Goal: Task Accomplishment & Management: Manage account settings

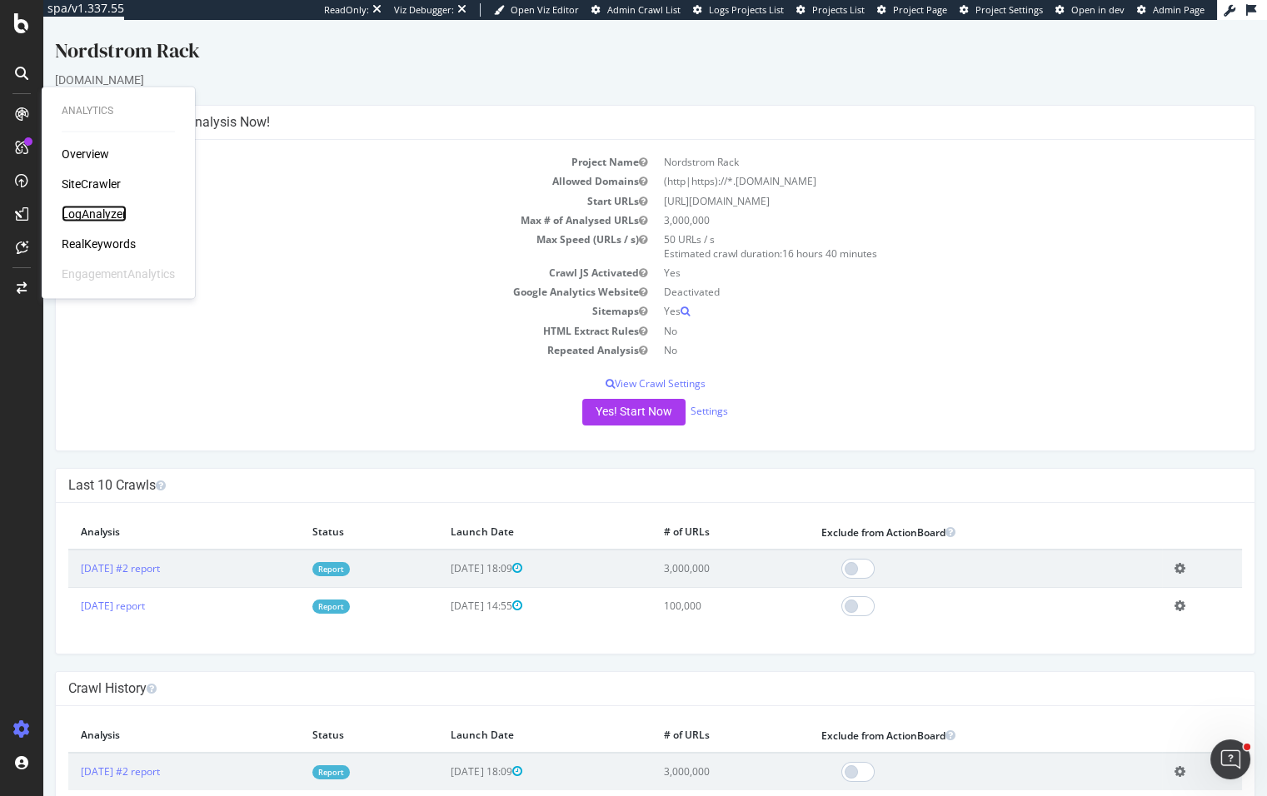
click at [109, 217] on div "LogAnalyzer" at bounding box center [94, 214] width 65 height 17
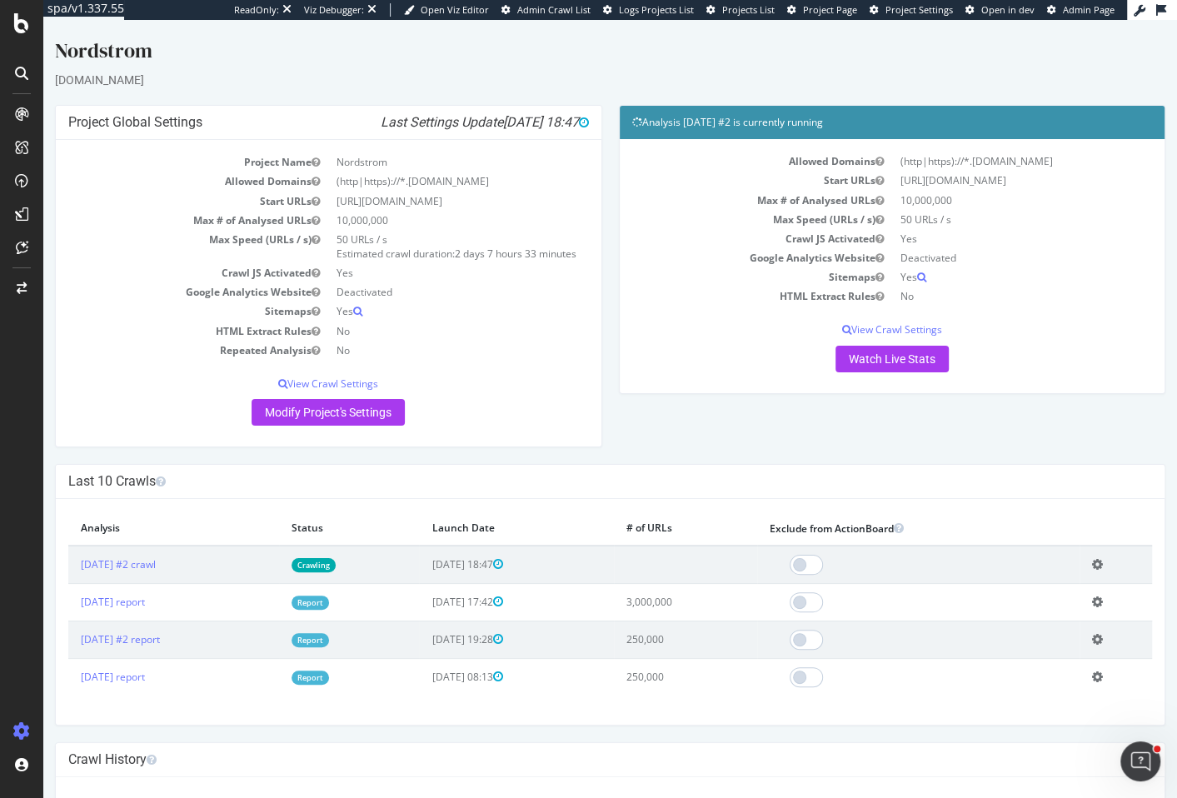
click at [879, 426] on div "Project Global Settings Last Settings Update 2025-10-02 18:47 Project Name Nord…" at bounding box center [610, 284] width 1127 height 359
click at [105, 247] on div "SpeedWorkers" at bounding box center [99, 250] width 74 height 17
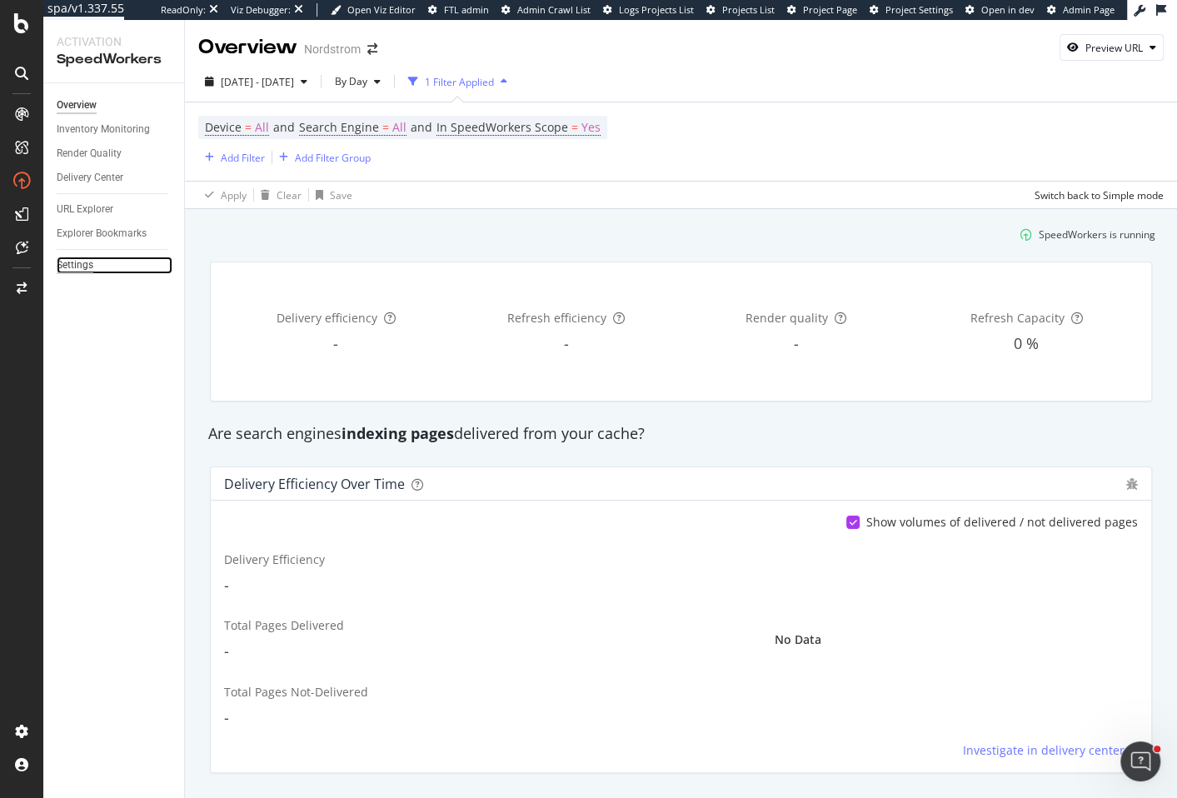
click at [88, 262] on div "Settings" at bounding box center [75, 265] width 37 height 17
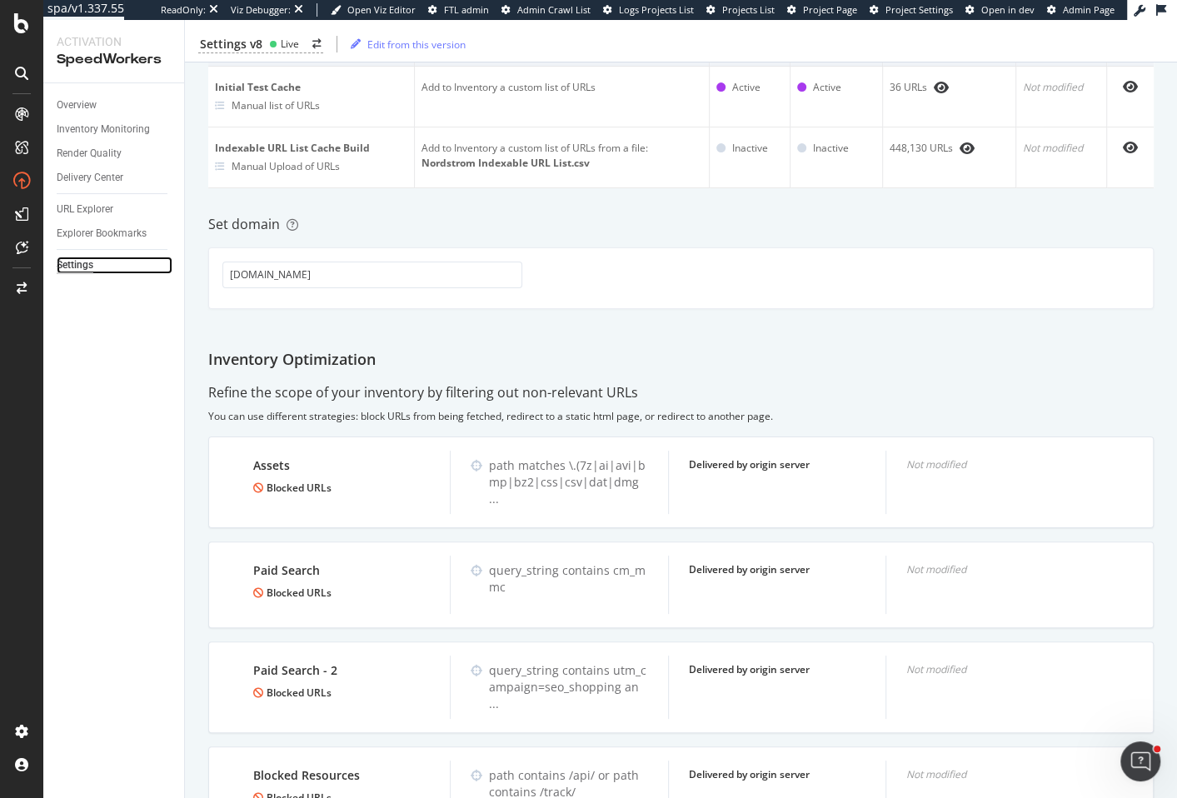
scroll to position [267, 0]
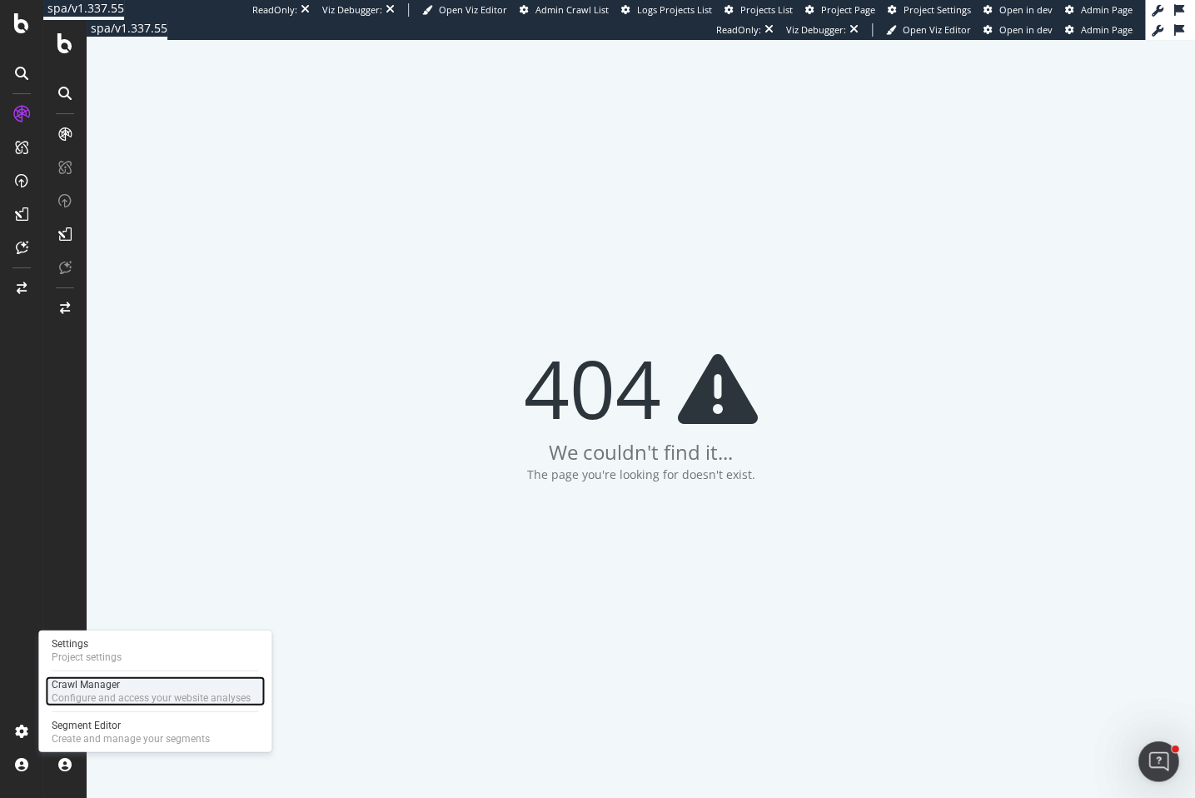
click at [112, 681] on div "Crawl Manager" at bounding box center [151, 684] width 199 height 13
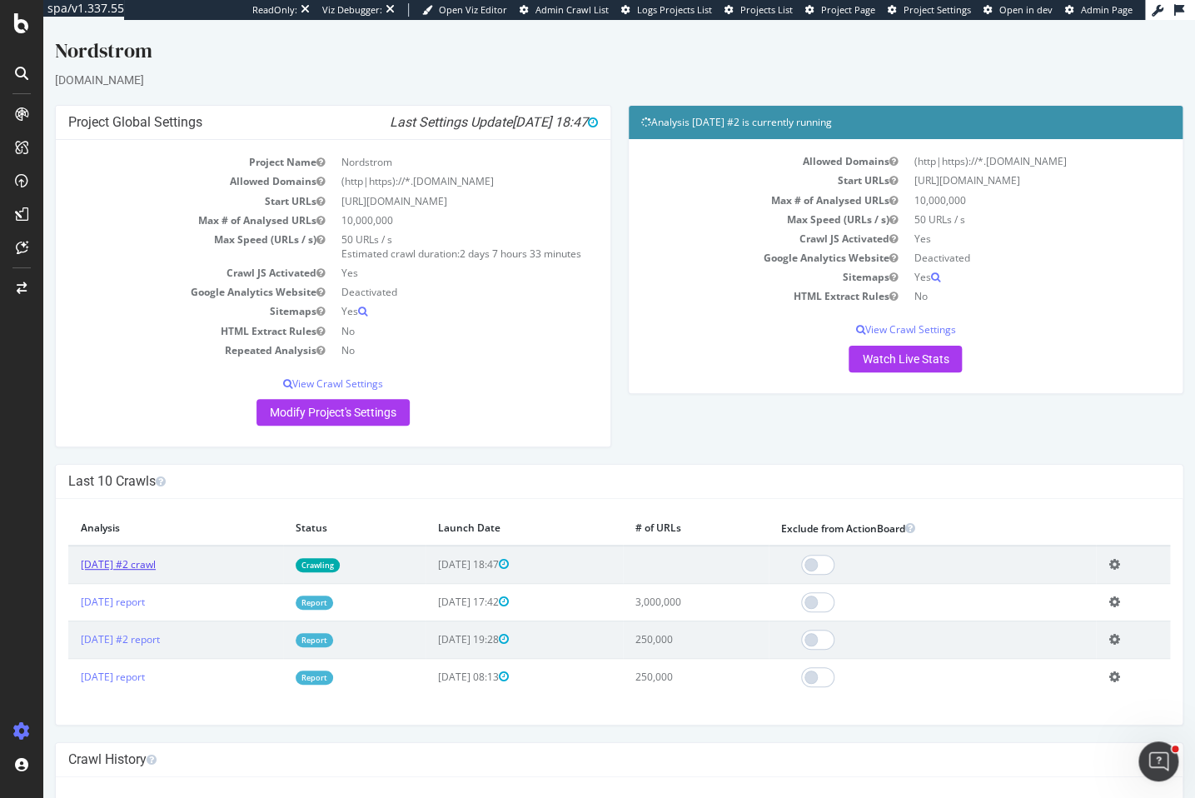
click at [156, 566] on link "[DATE] #2 crawl" at bounding box center [118, 564] width 75 height 14
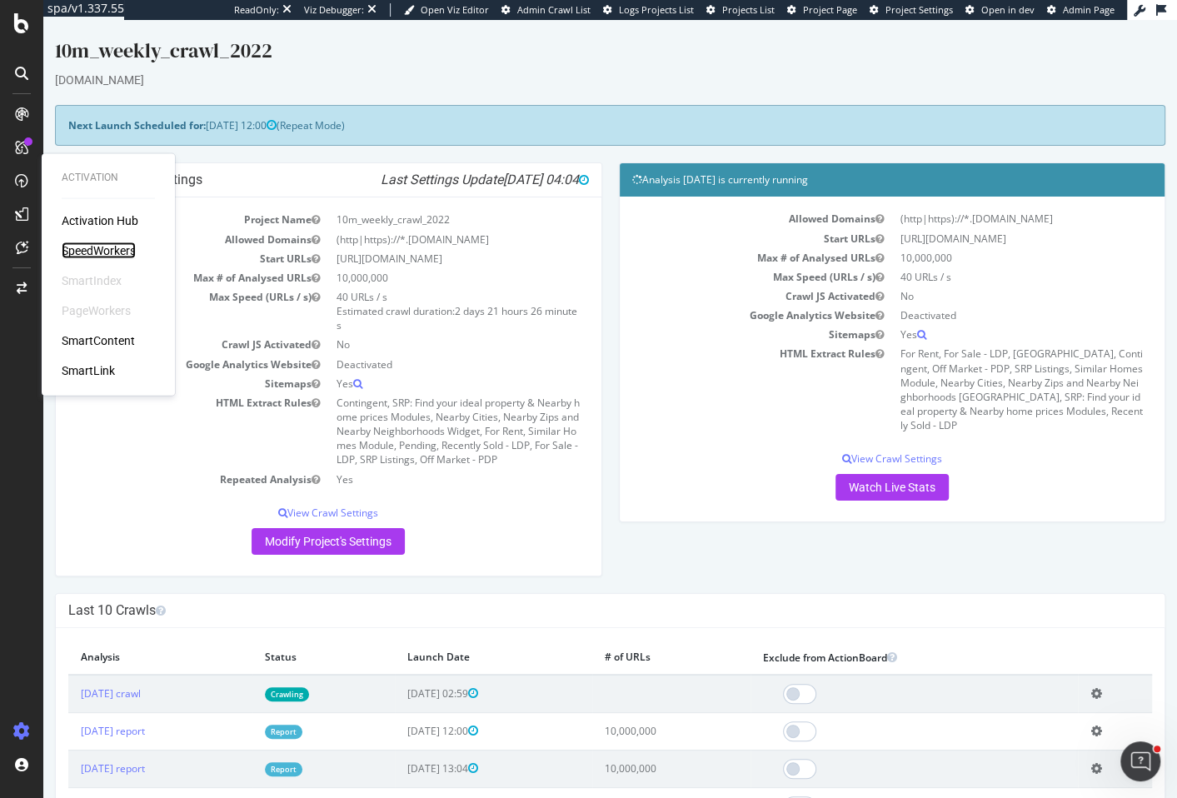
click at [92, 249] on div "SpeedWorkers" at bounding box center [99, 250] width 74 height 17
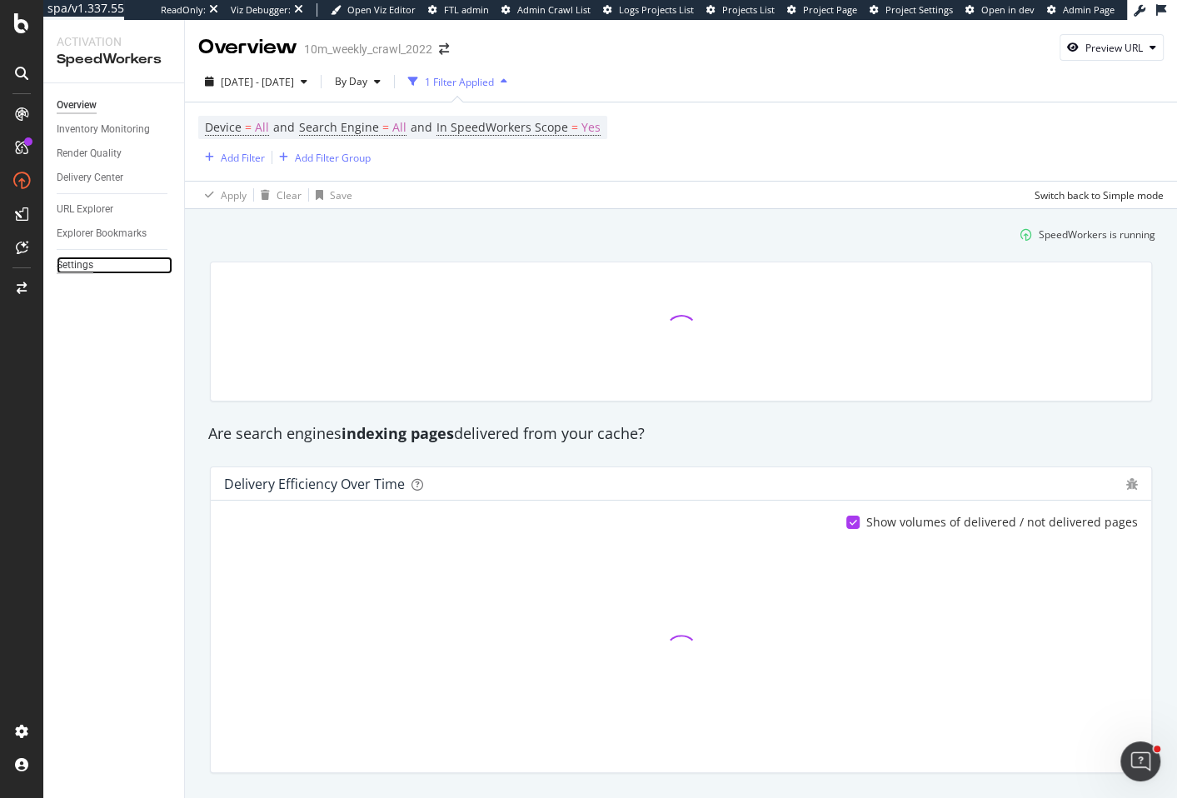
click at [77, 267] on div "Settings" at bounding box center [75, 265] width 37 height 17
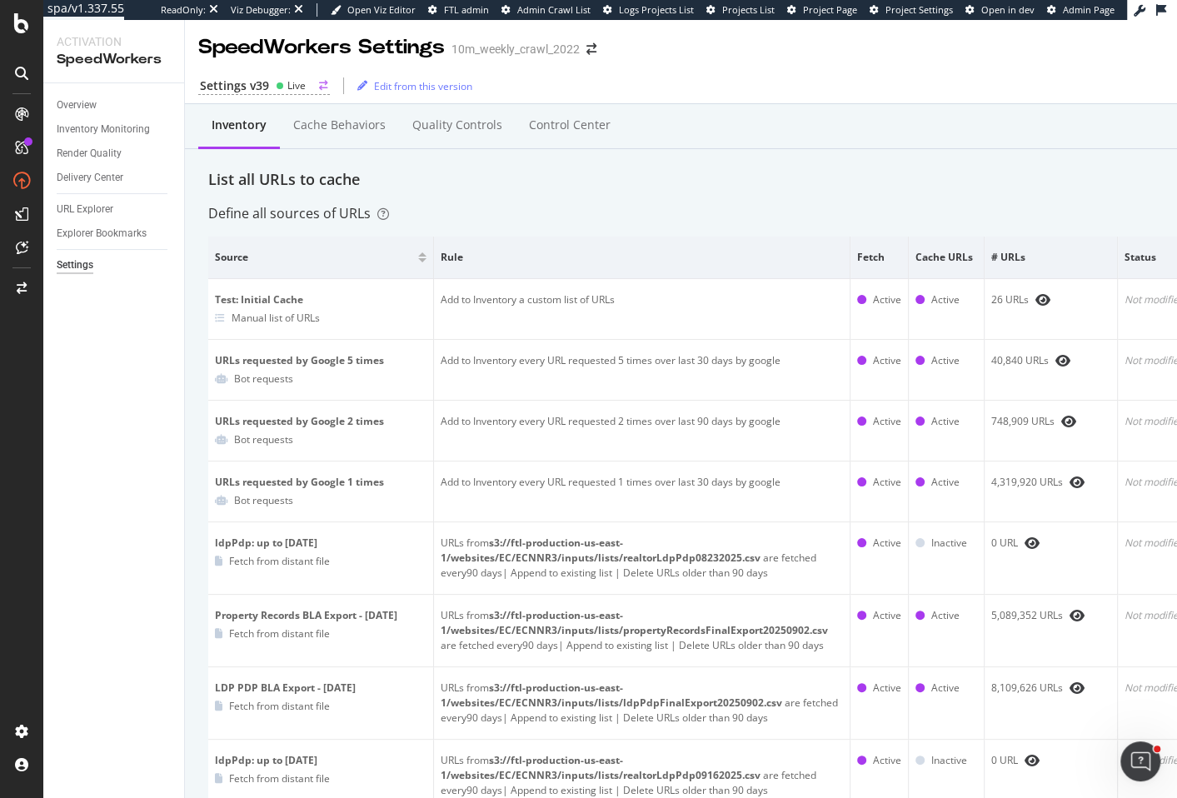
click at [260, 87] on div "Settings v39" at bounding box center [234, 85] width 69 height 17
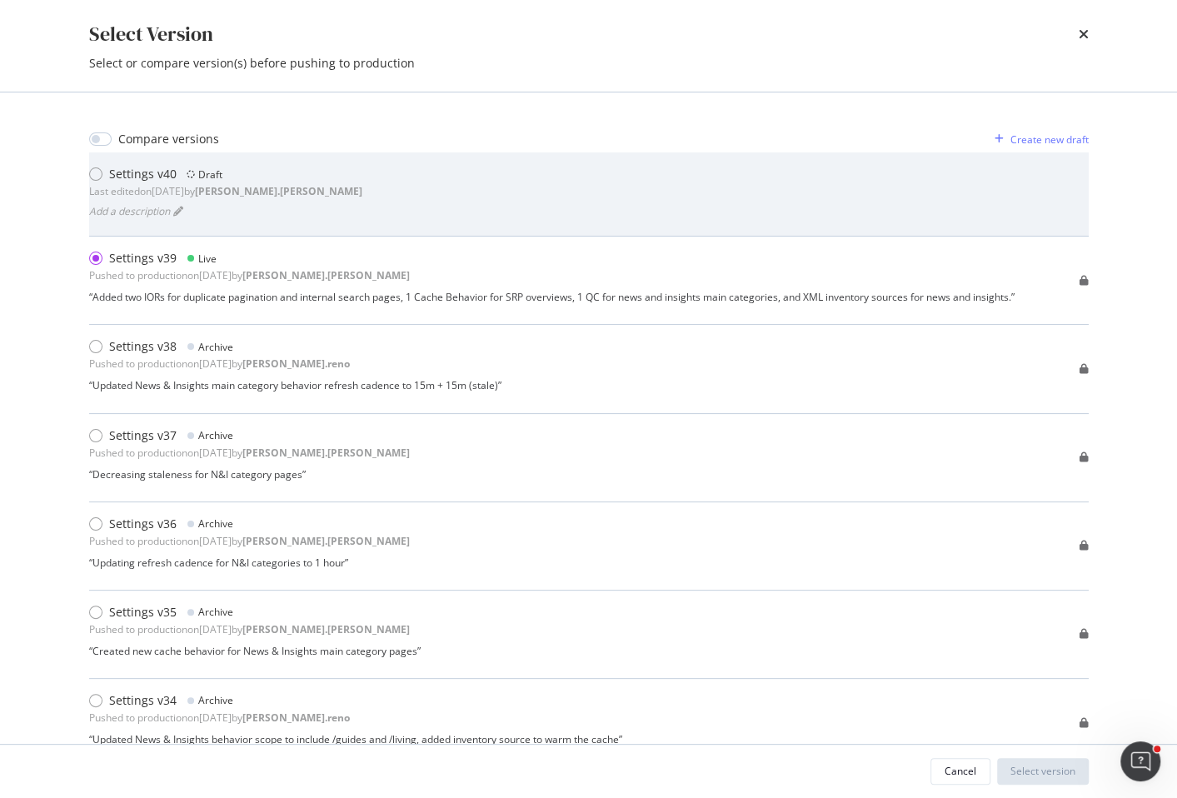
click at [445, 222] on div "Settings v40 Draft Last edited on 2025 Oct 2nd by jessica.jordan Add a descript…" at bounding box center [589, 194] width 1000 height 84
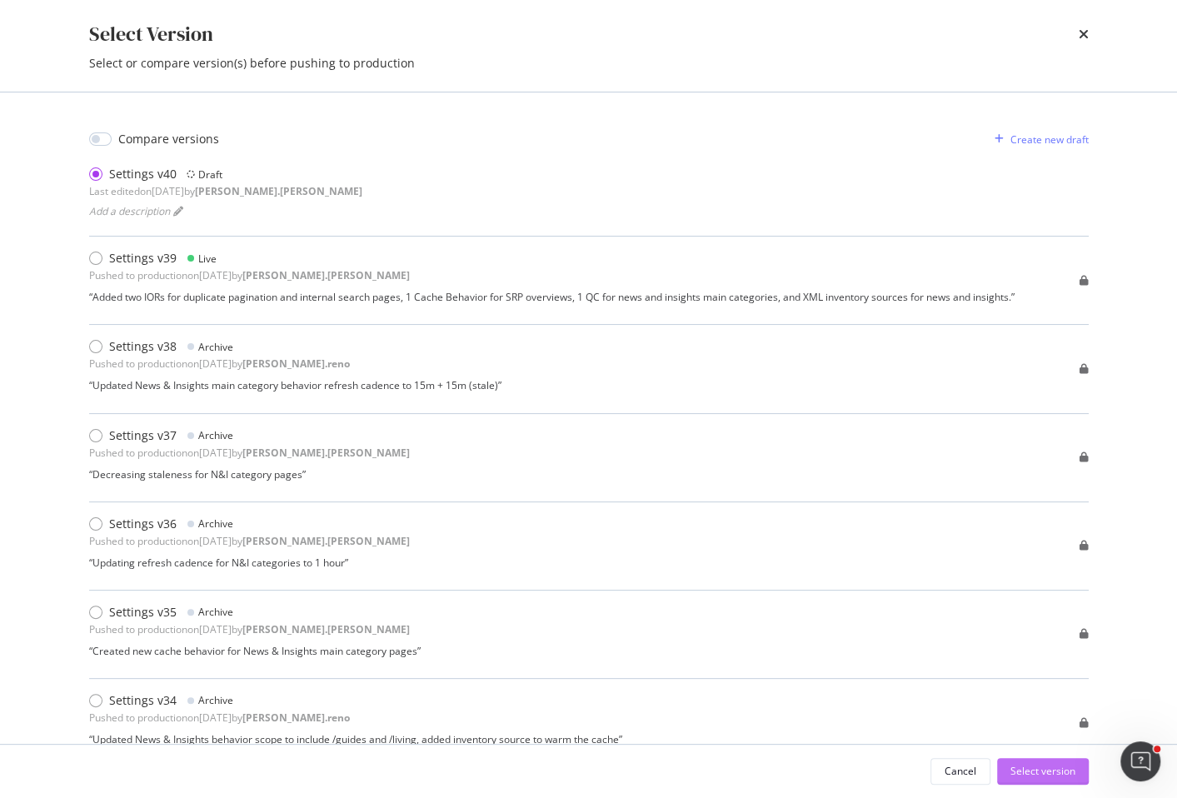
click at [1051, 771] on div "Select version" at bounding box center [1042, 771] width 65 height 14
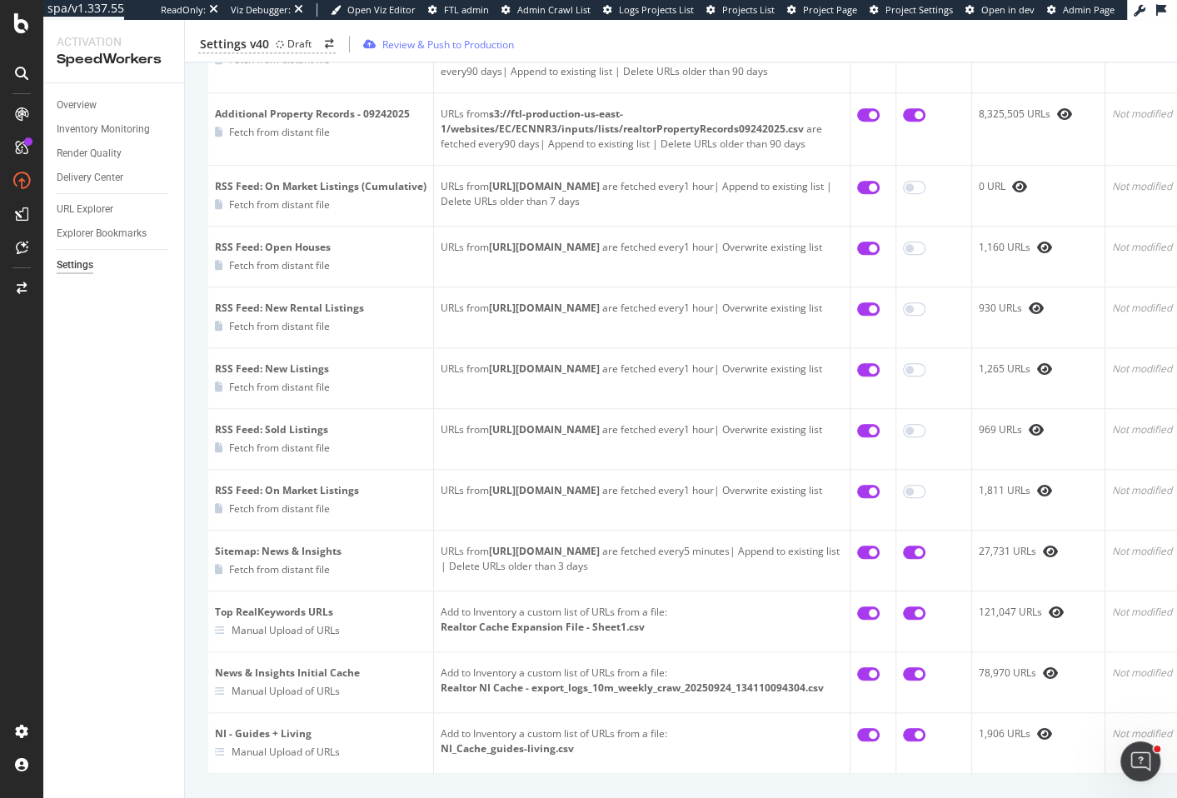
scroll to position [813, 0]
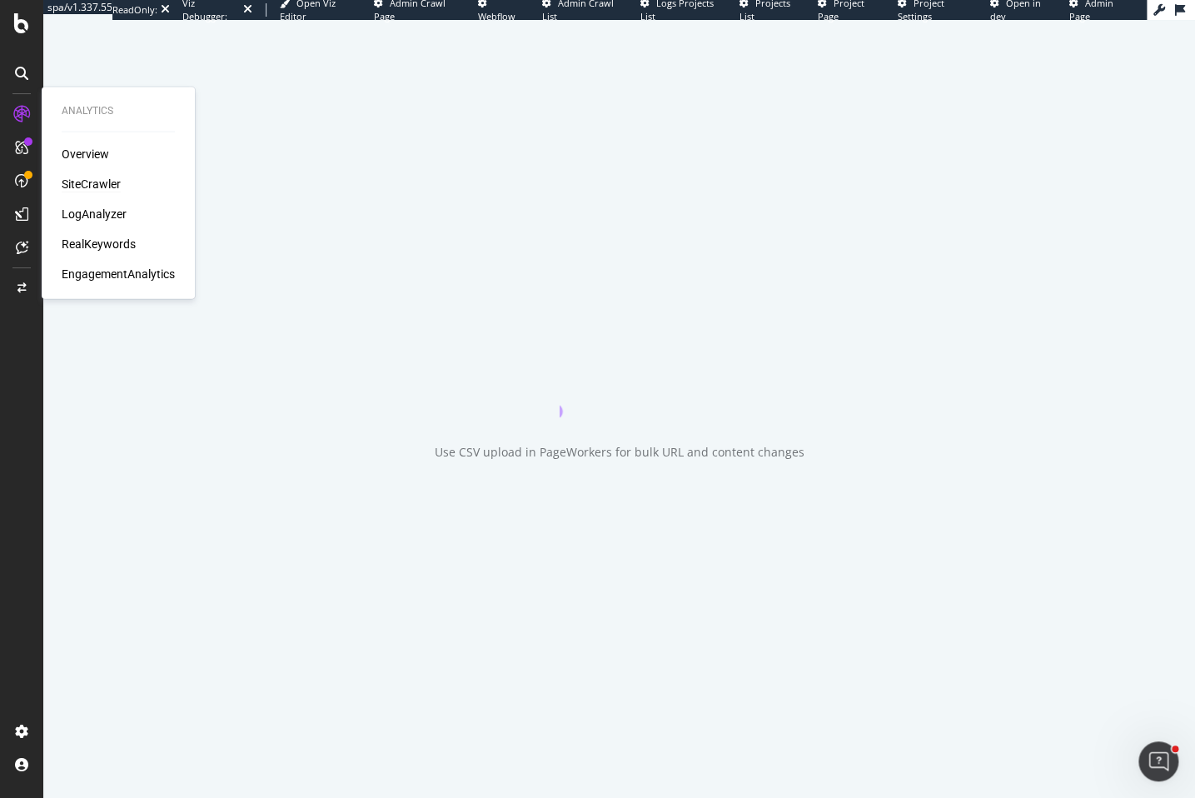
click at [85, 187] on div "SiteCrawler" at bounding box center [91, 184] width 59 height 17
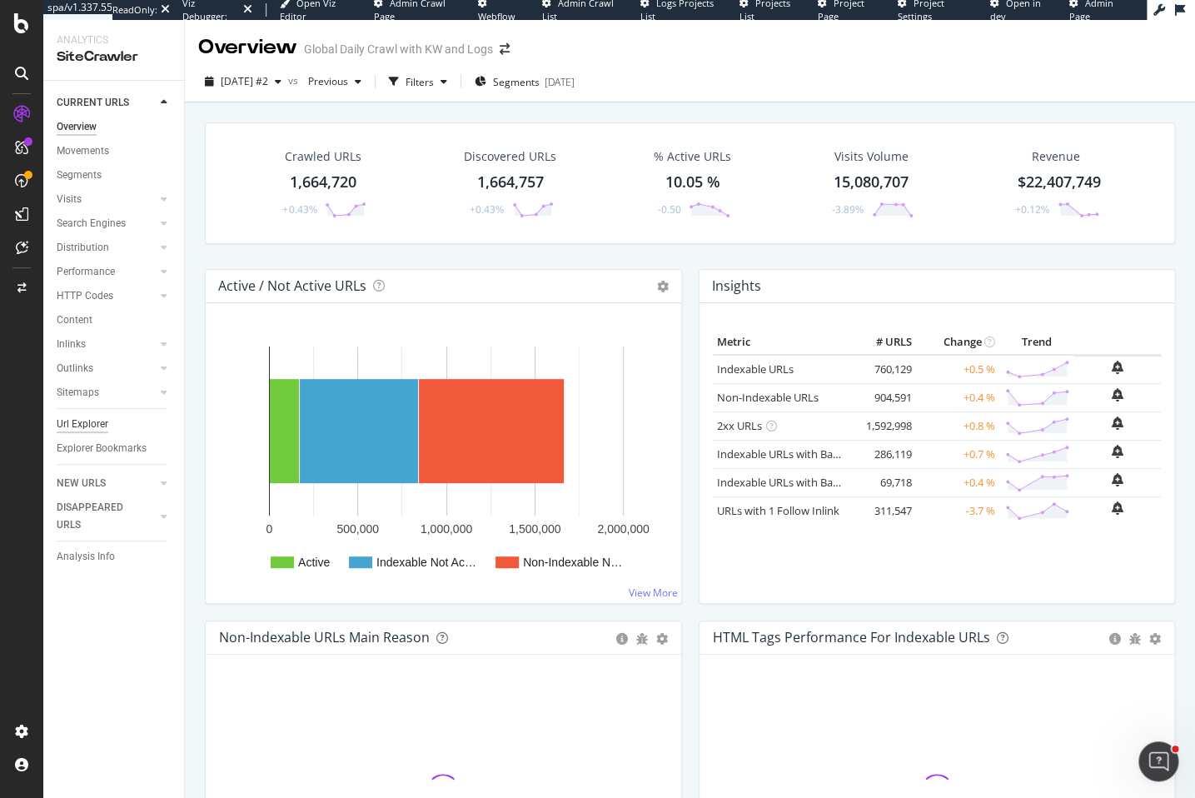
click at [94, 426] on div "Url Explorer" at bounding box center [83, 424] width 52 height 17
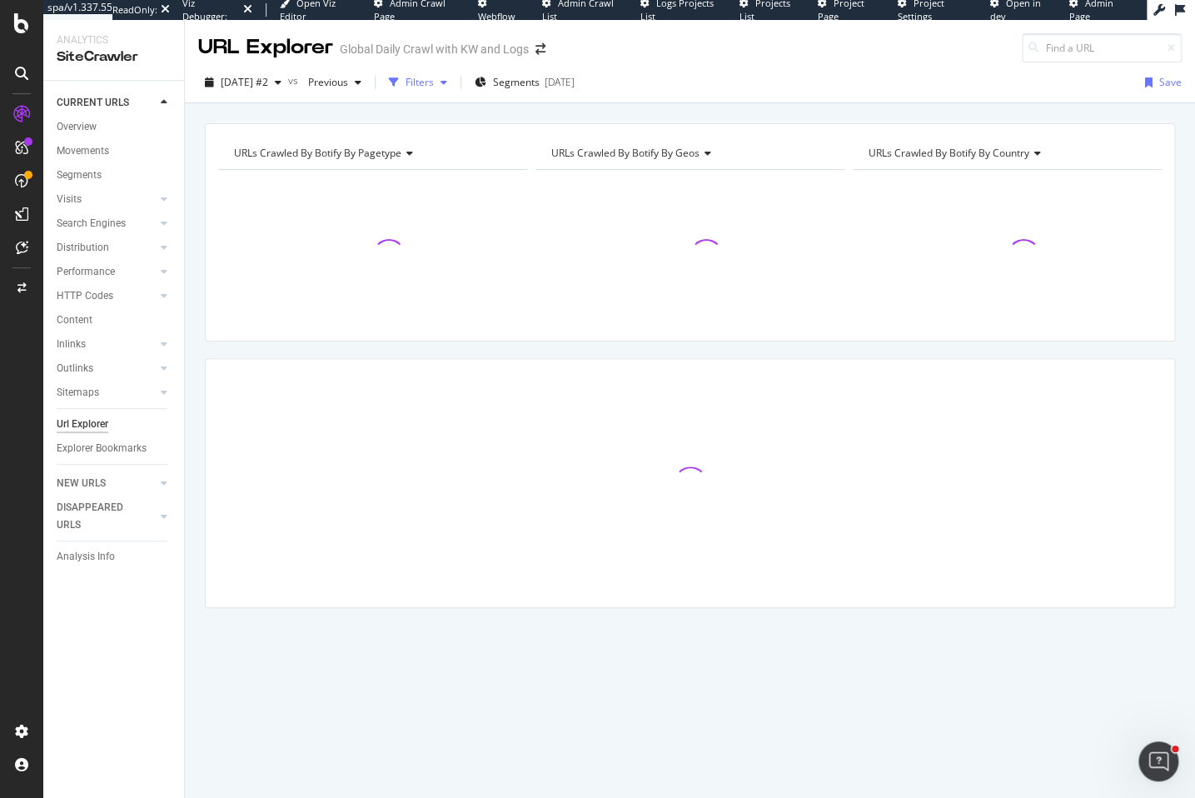
click at [437, 74] on div "Filters" at bounding box center [418, 82] width 72 height 25
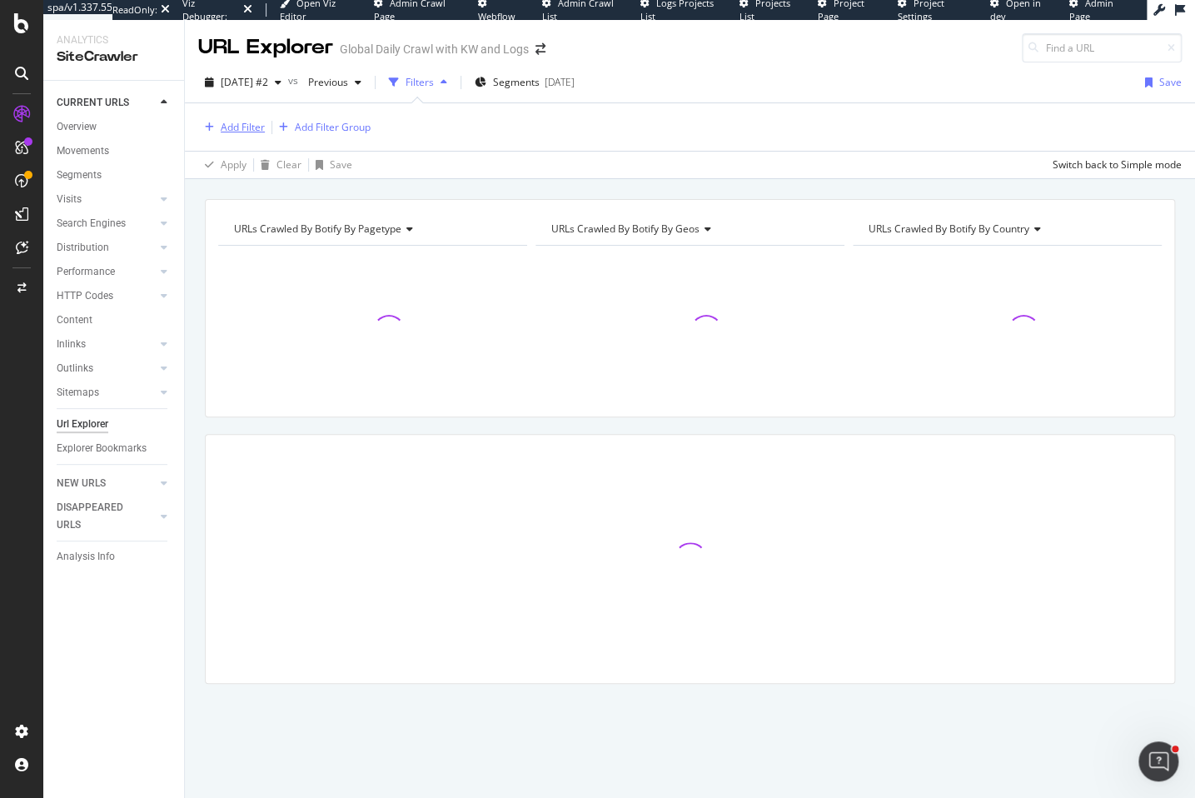
click at [247, 132] on div "Add Filter" at bounding box center [243, 127] width 44 height 14
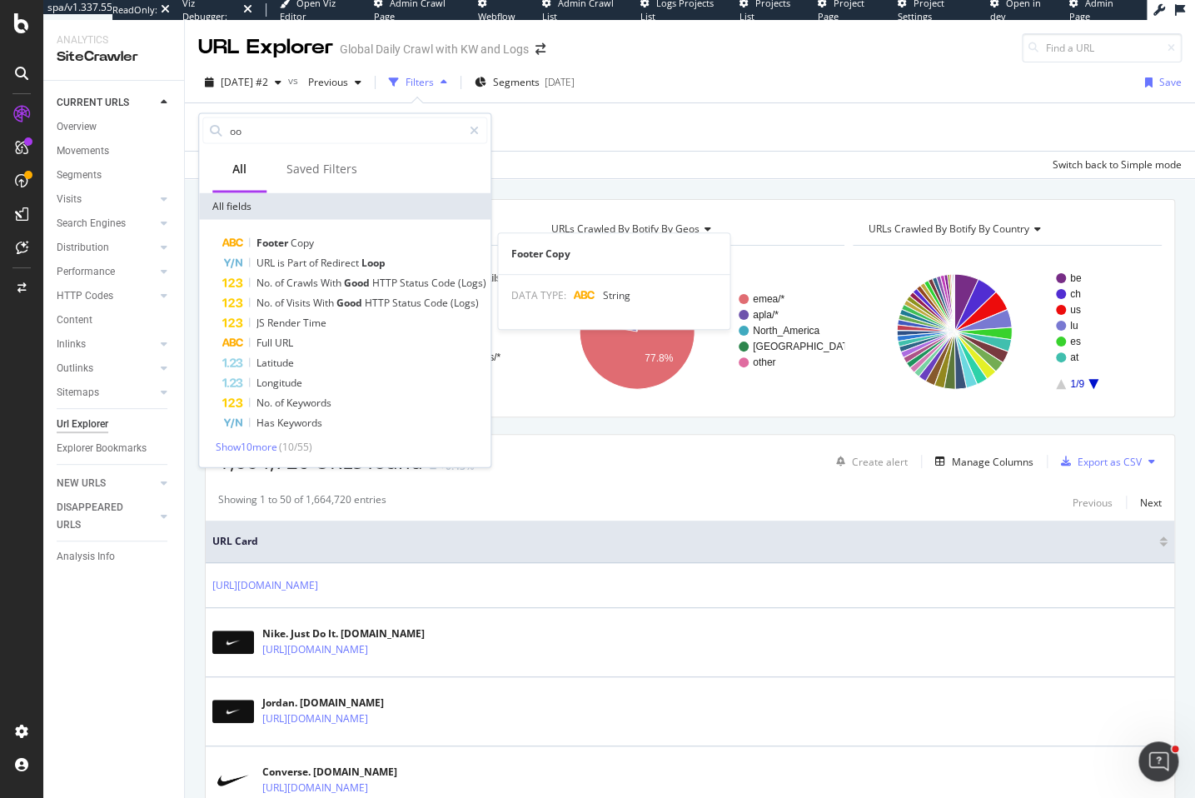
type input "o"
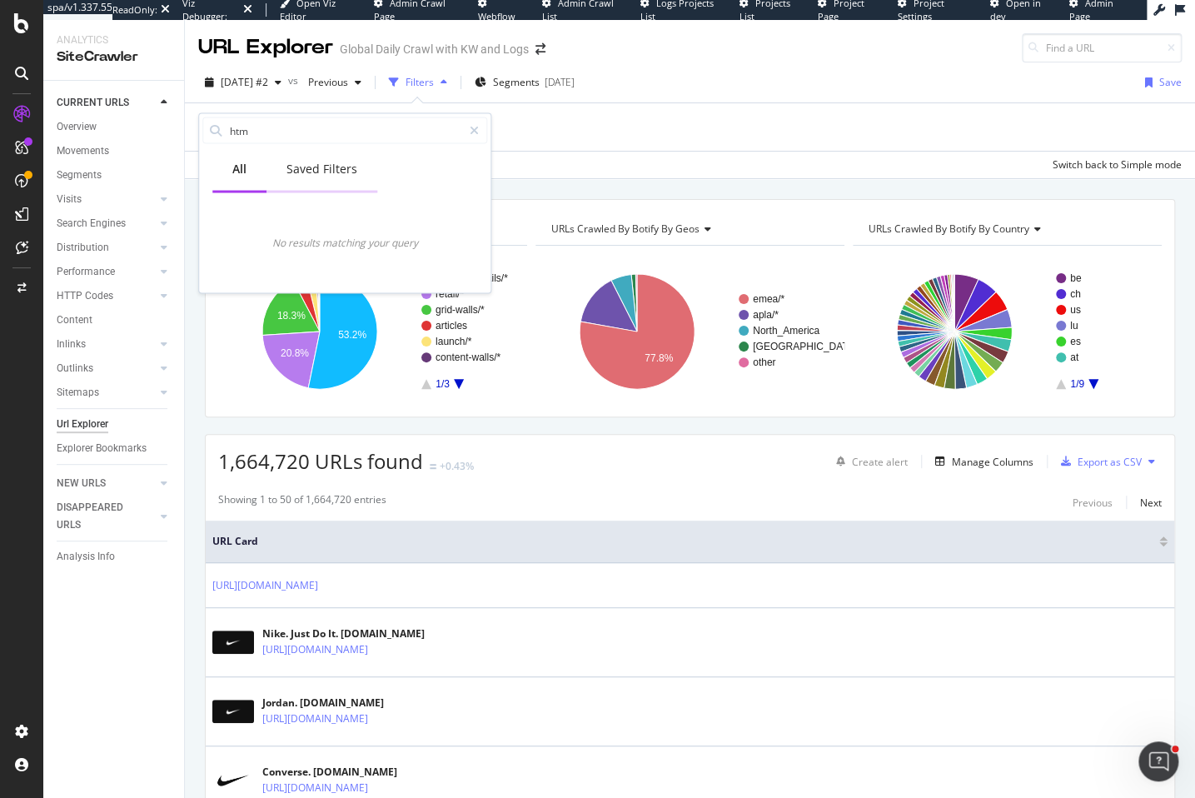
type input "html"
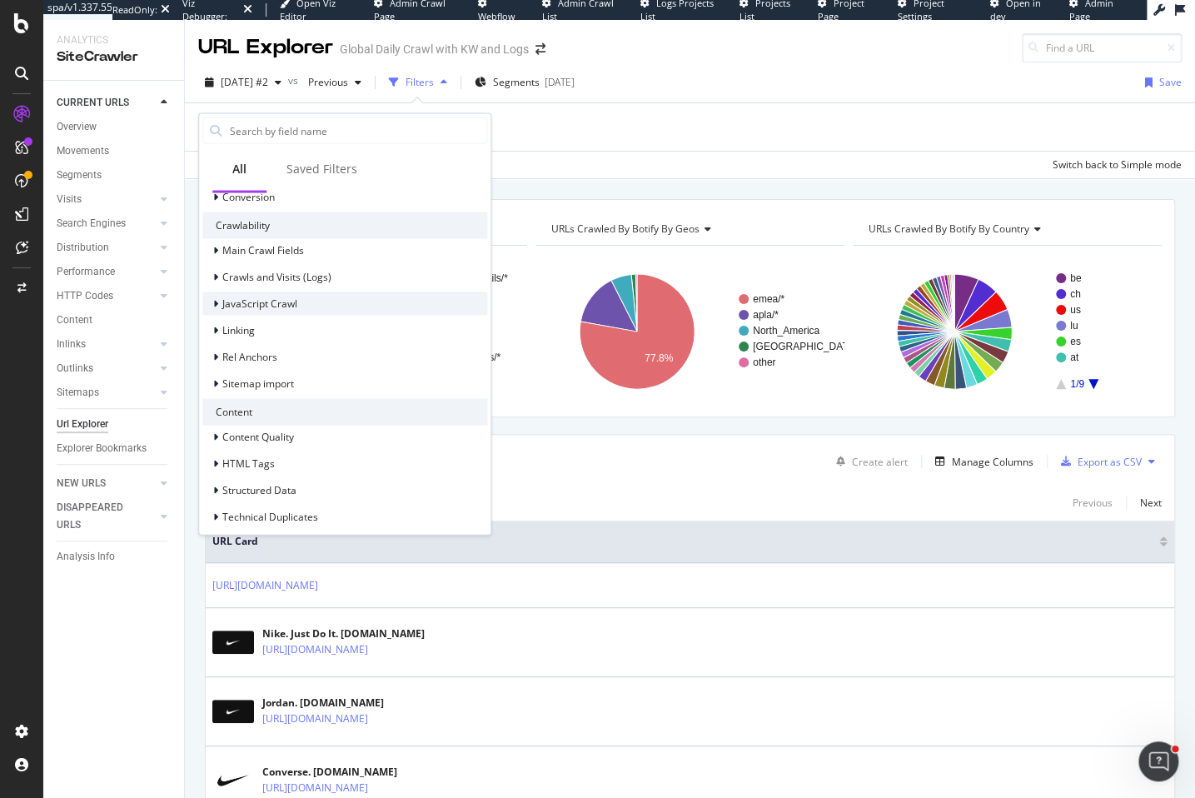
scroll to position [449, 0]
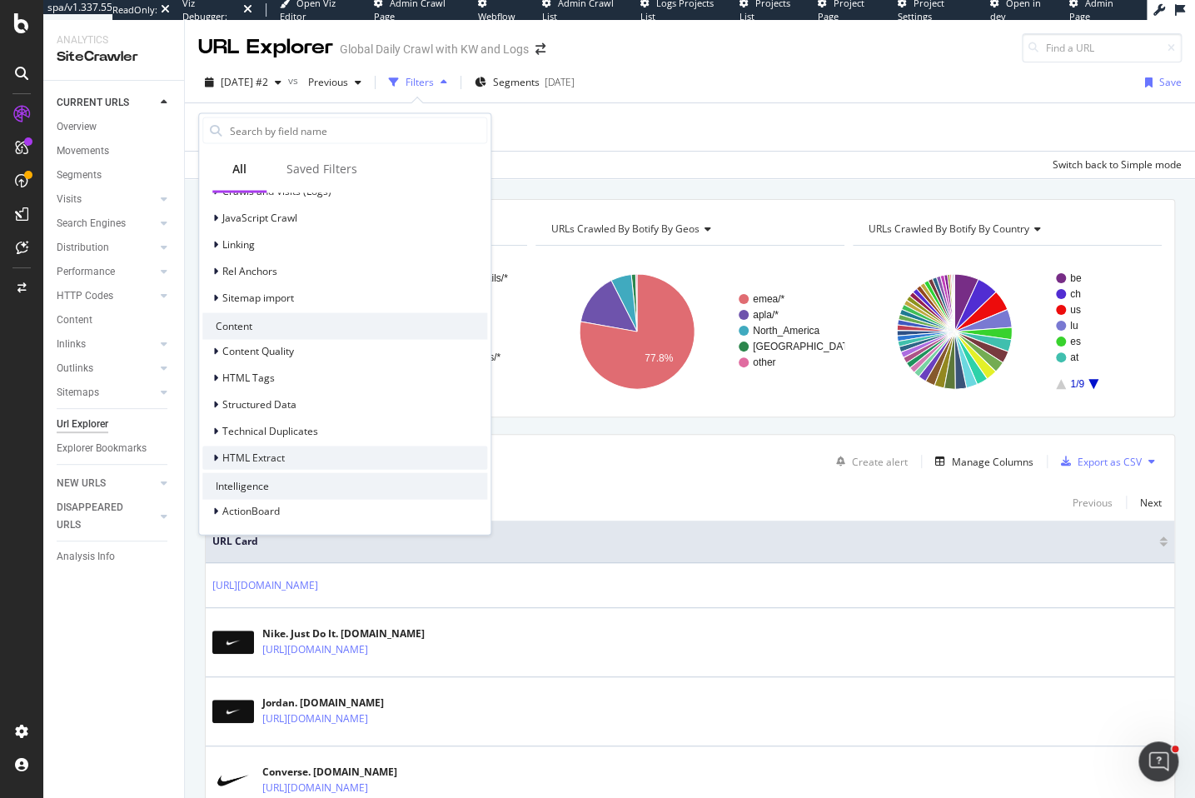
click at [273, 456] on span "HTML Extract" at bounding box center [253, 457] width 62 height 14
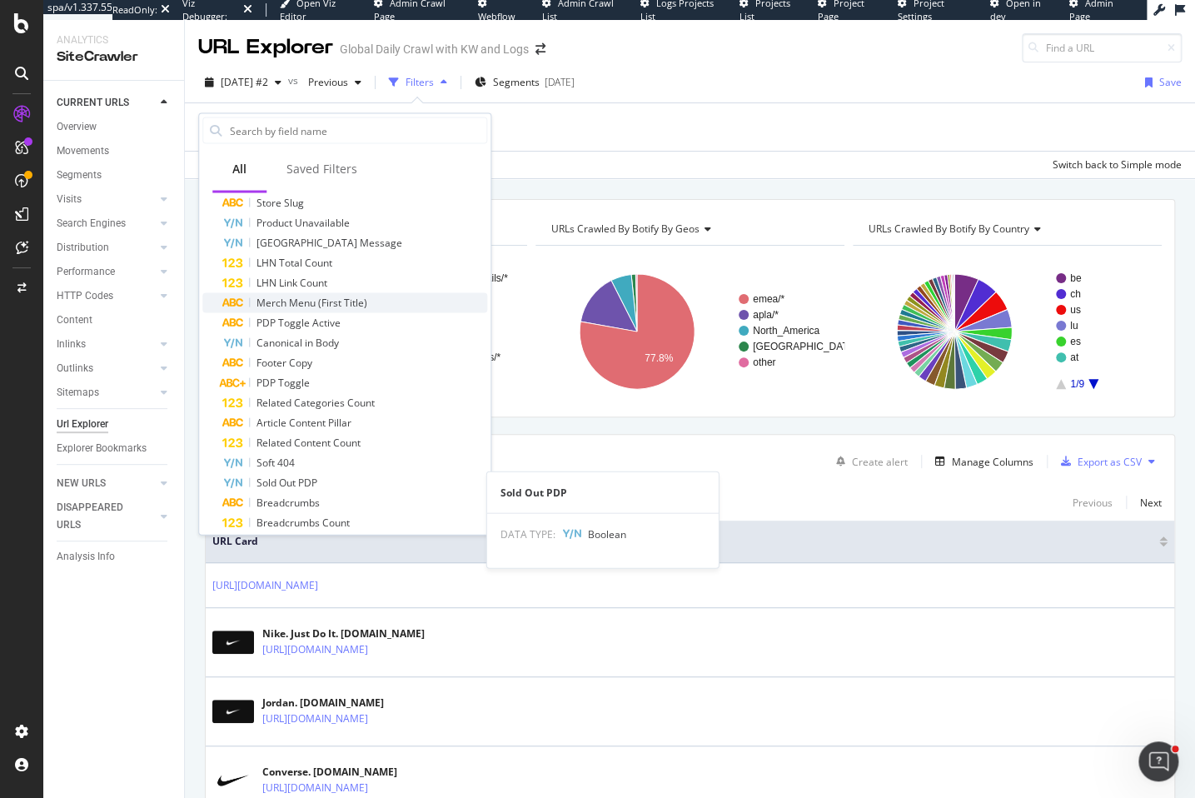
scroll to position [558, 0]
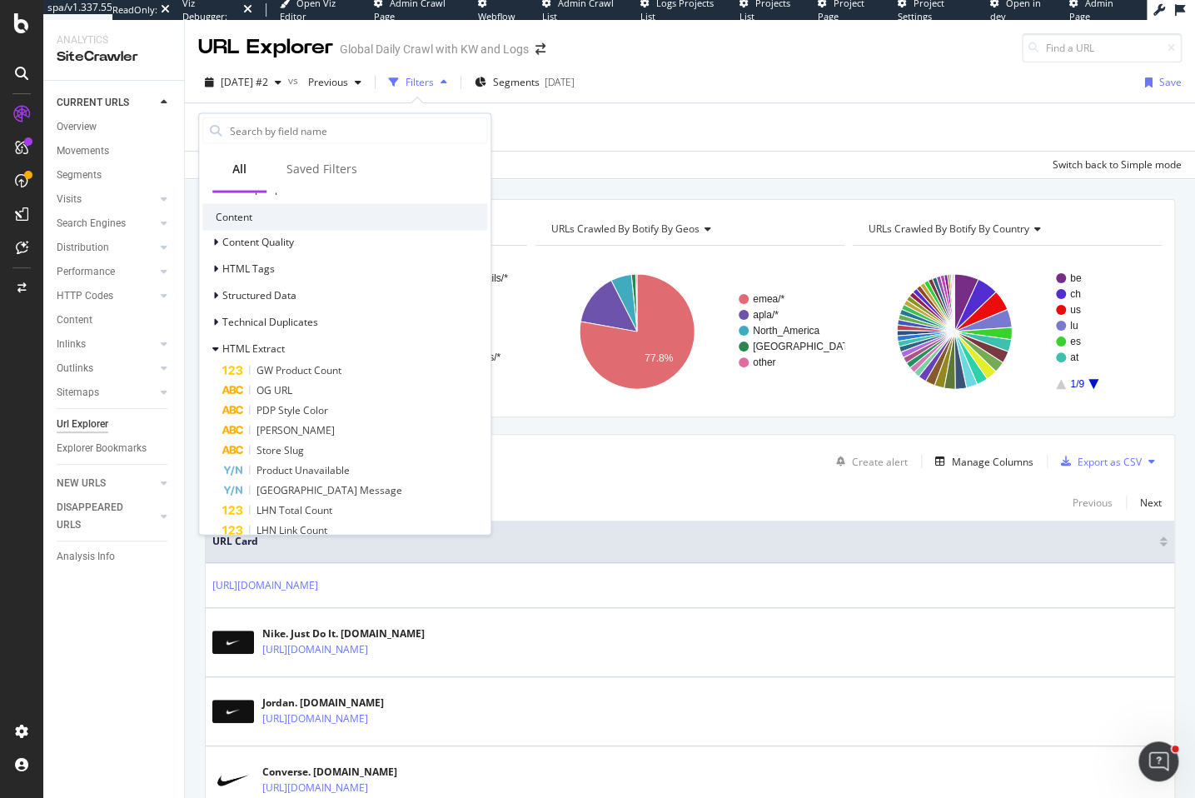
click at [1029, 50] on icon at bounding box center [1034, 47] width 10 height 10
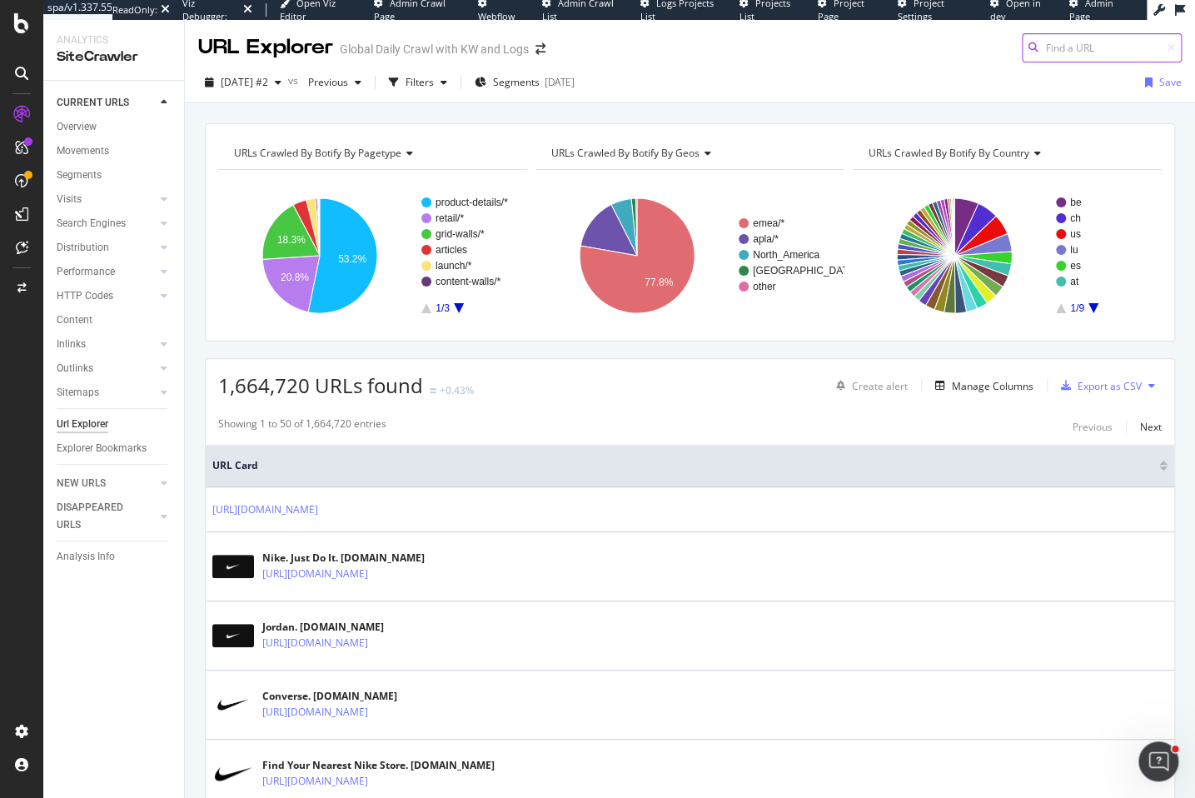
click at [1056, 43] on input at bounding box center [1102, 47] width 160 height 29
paste input "[URL][DOMAIN_NAME]"
type input "[URL][DOMAIN_NAME]"
click at [434, 86] on div "Filters" at bounding box center [420, 82] width 28 height 14
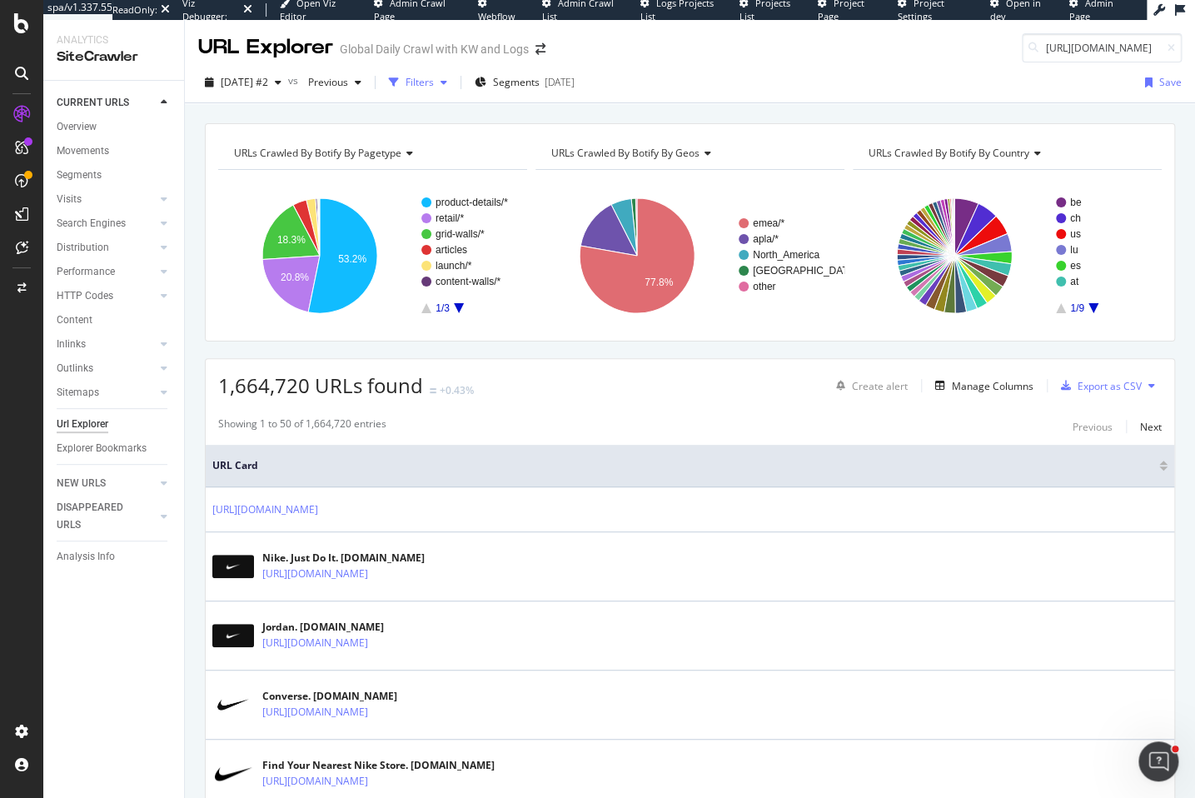
scroll to position [0, 0]
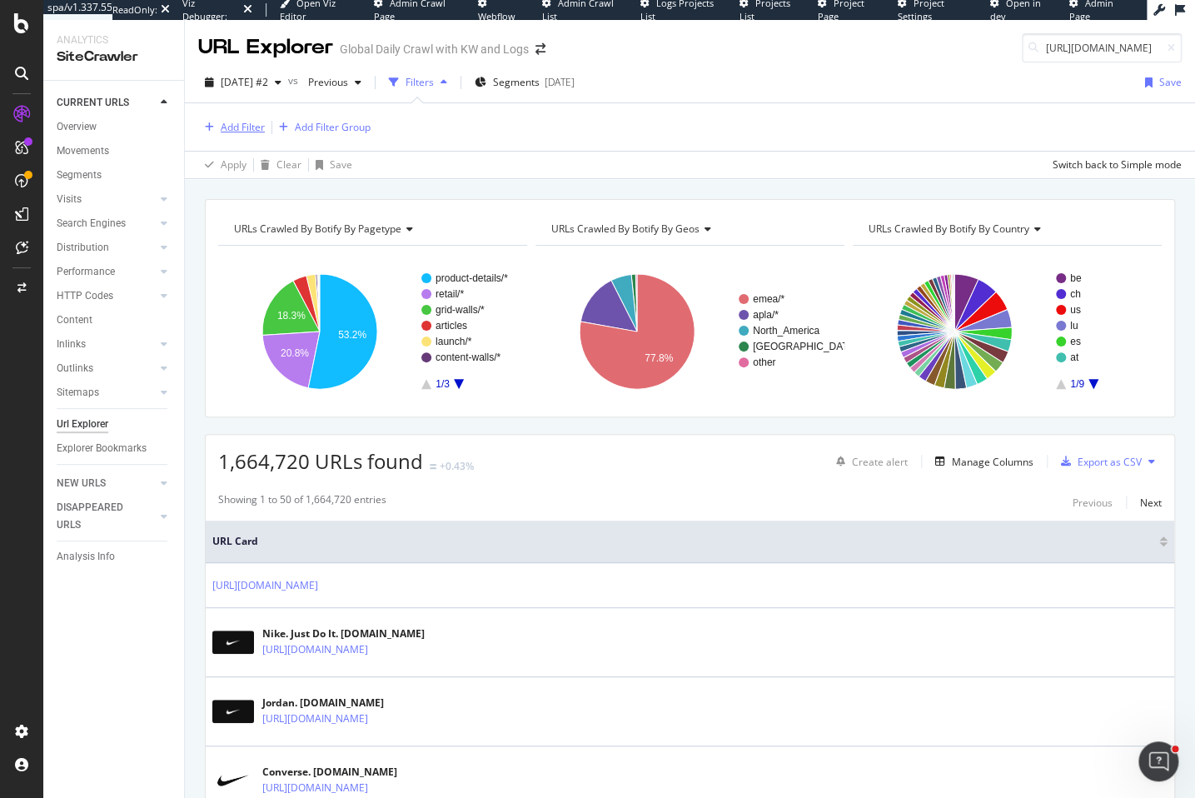
click at [247, 127] on div "Add Filter" at bounding box center [243, 127] width 44 height 14
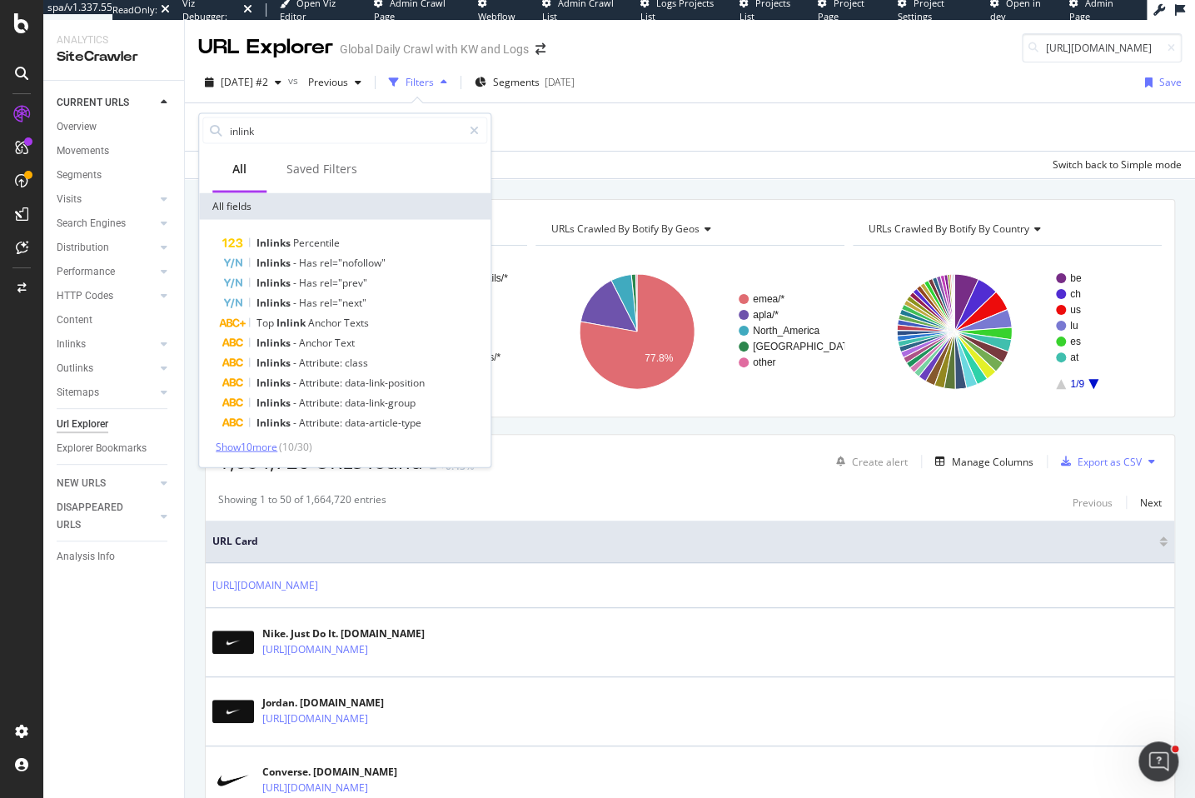
type input "inlink"
click at [259, 447] on span "Show 10 more" at bounding box center [247, 446] width 62 height 14
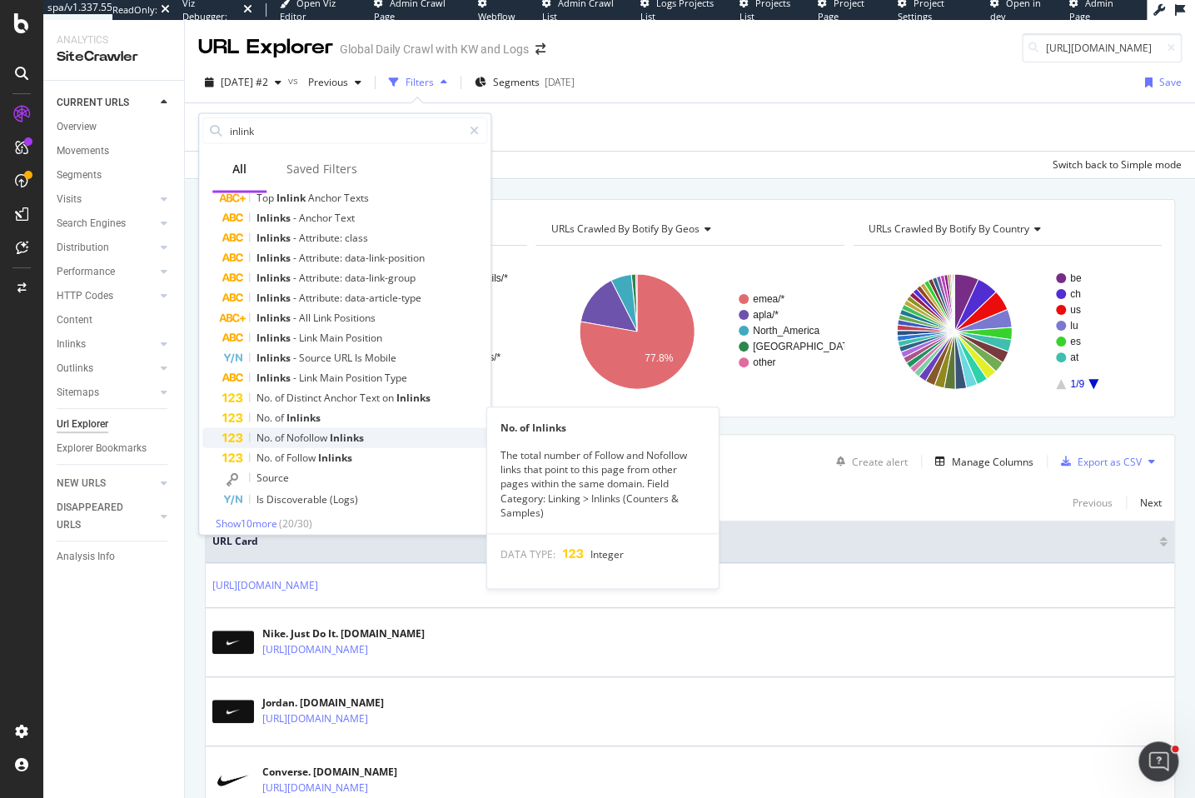
scroll to position [133, 0]
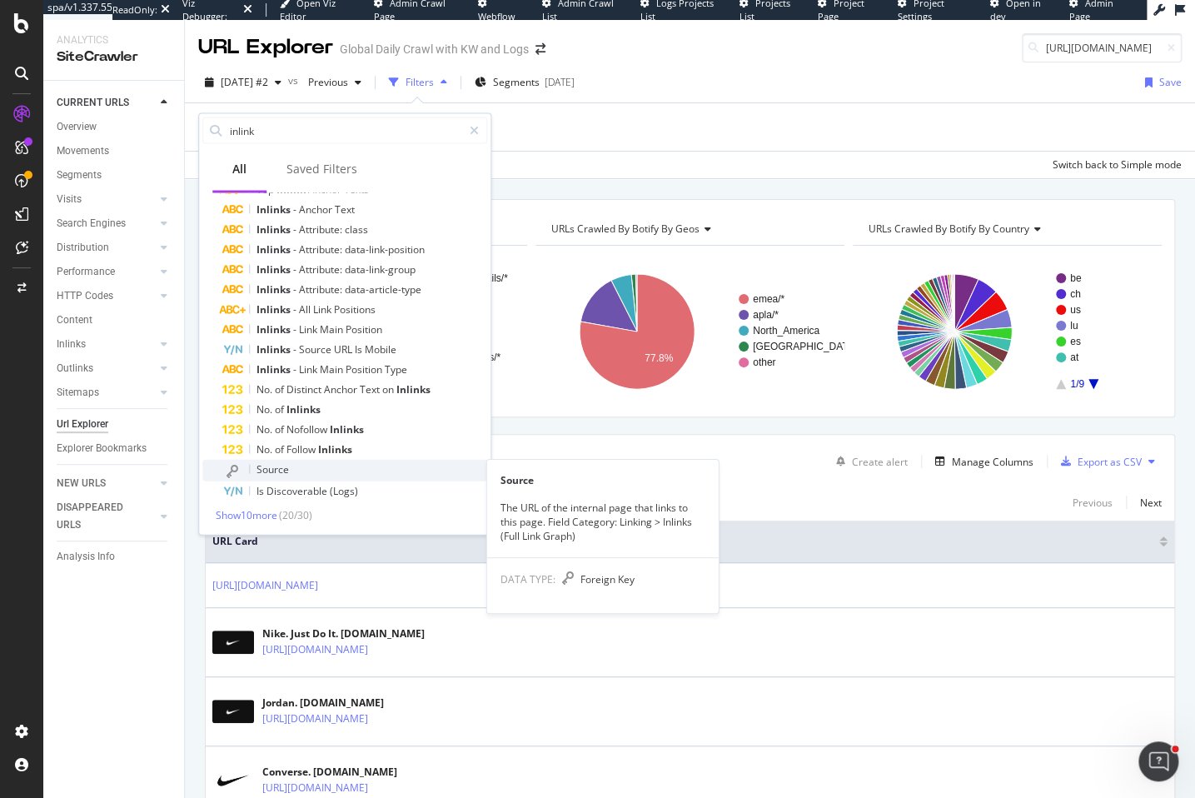
click at [305, 470] on div "Source" at bounding box center [354, 470] width 265 height 22
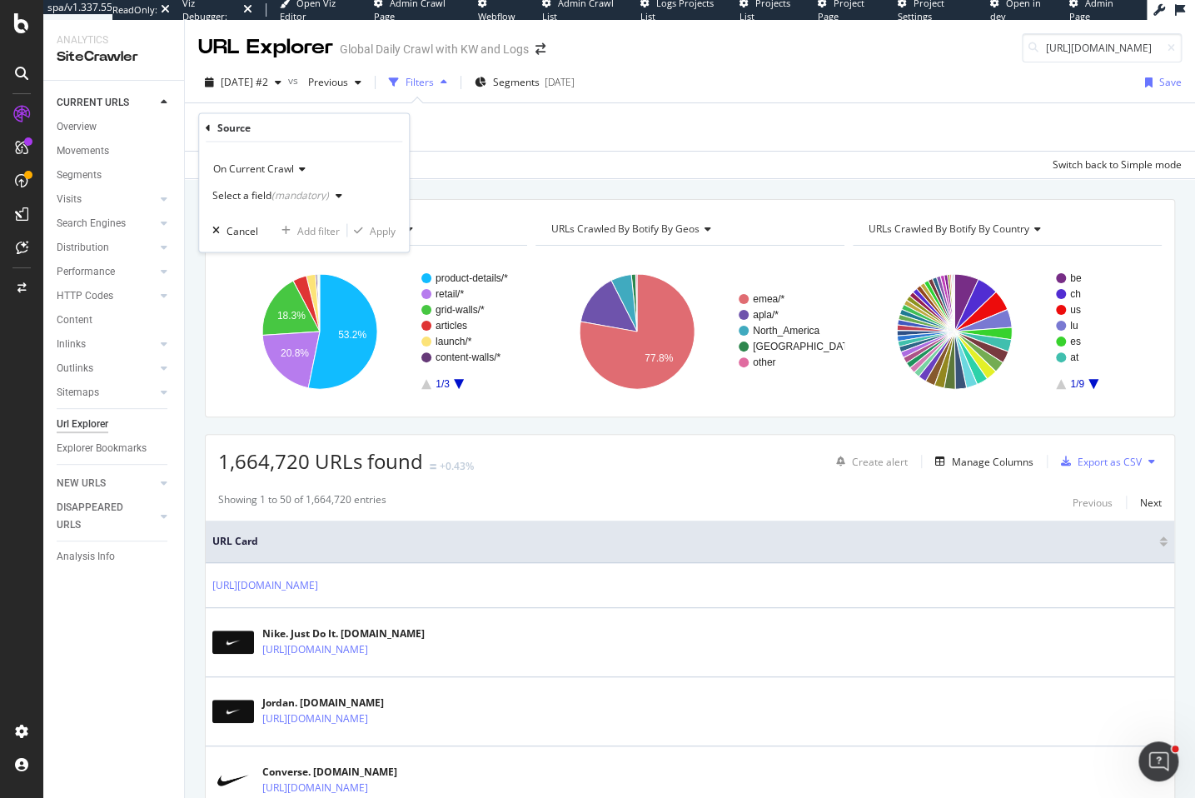
click at [300, 192] on div "(mandatory)" at bounding box center [300, 195] width 57 height 14
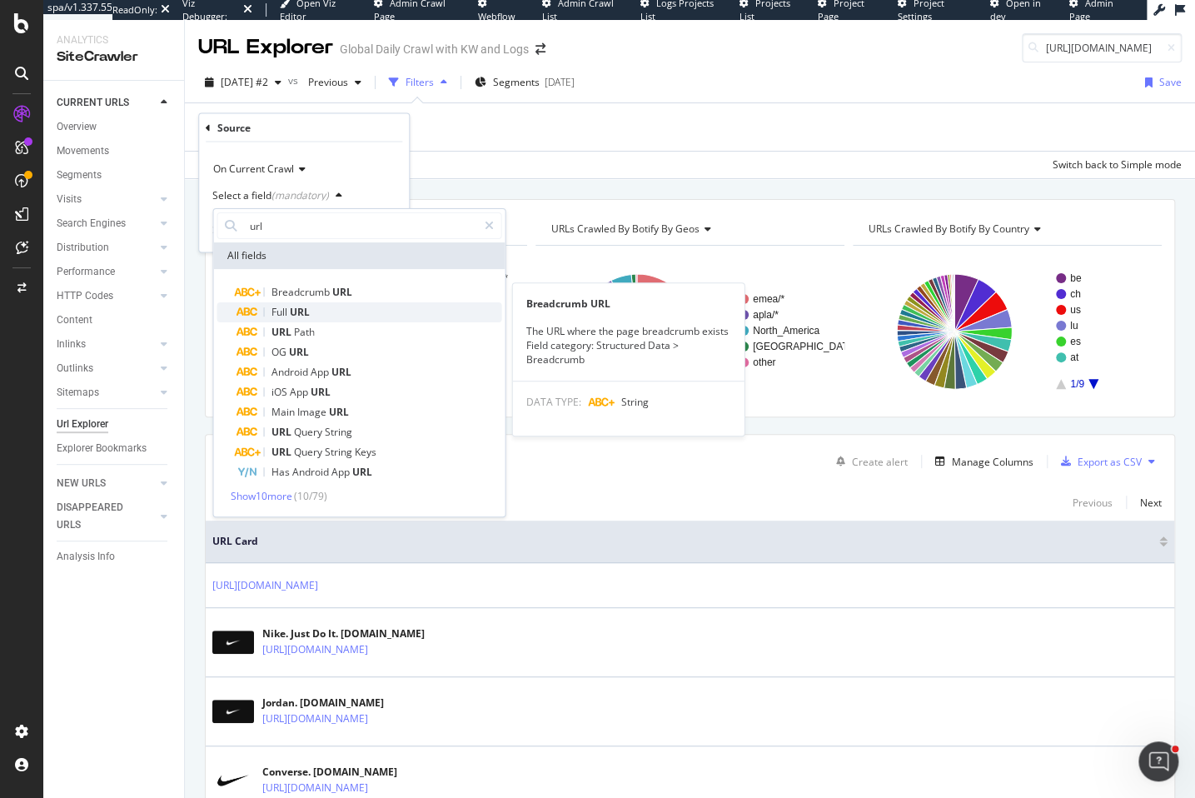
type input "url"
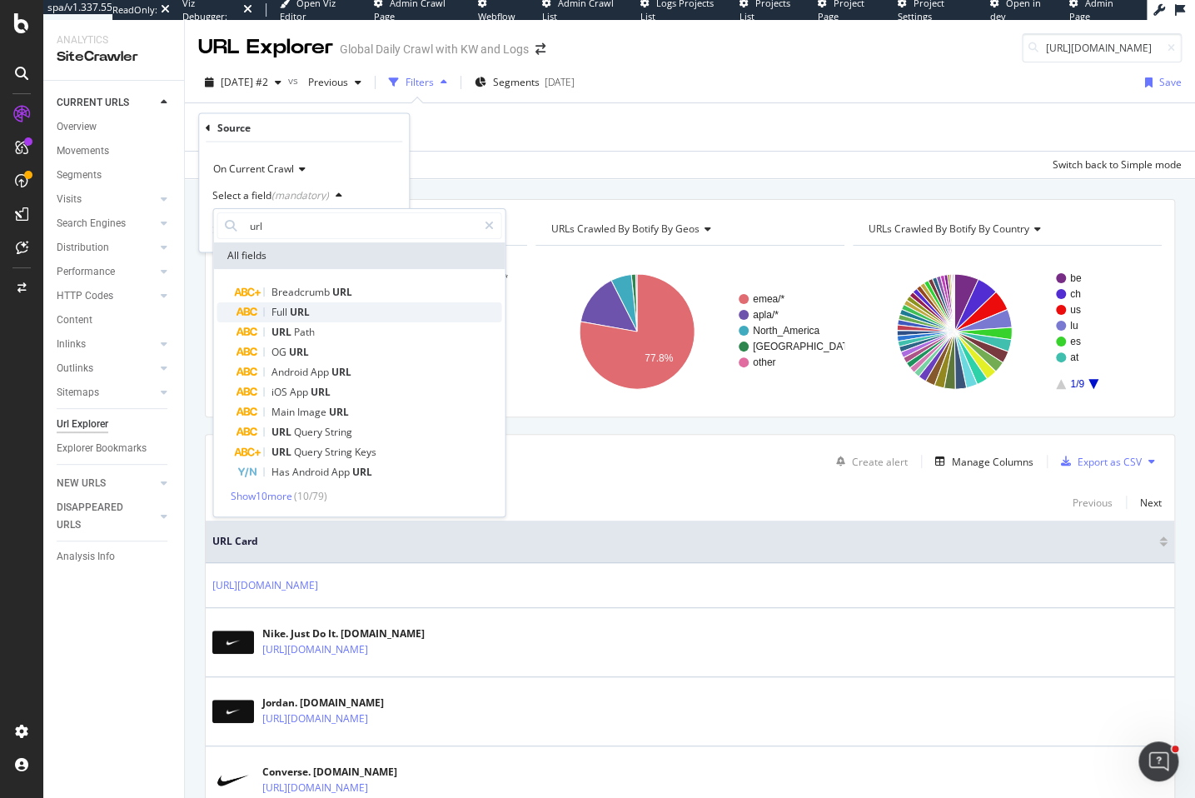
click at [336, 307] on div "Full URL" at bounding box center [369, 312] width 265 height 20
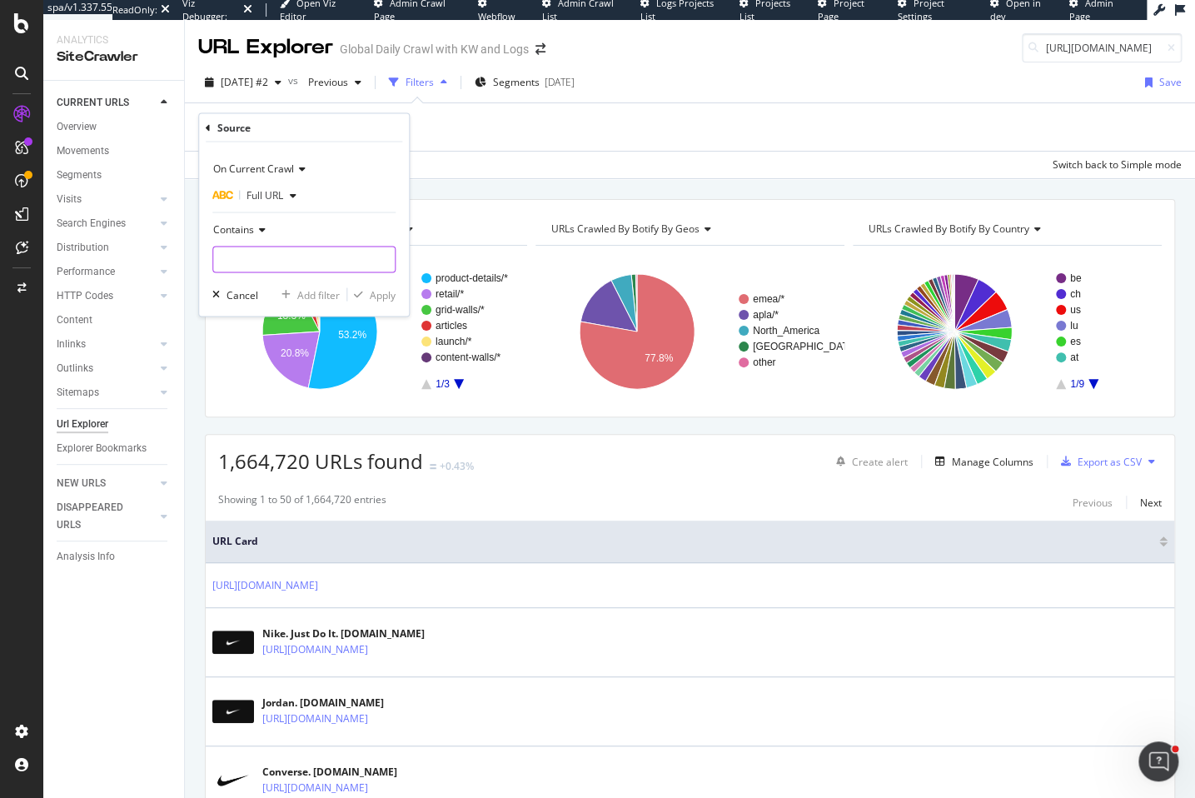
click at [310, 257] on input "text" at bounding box center [304, 260] width 182 height 27
paste input "[URL][DOMAIN_NAME]"
type input "[URL][DOMAIN_NAME]"
click at [381, 292] on div "Apply" at bounding box center [383, 294] width 26 height 14
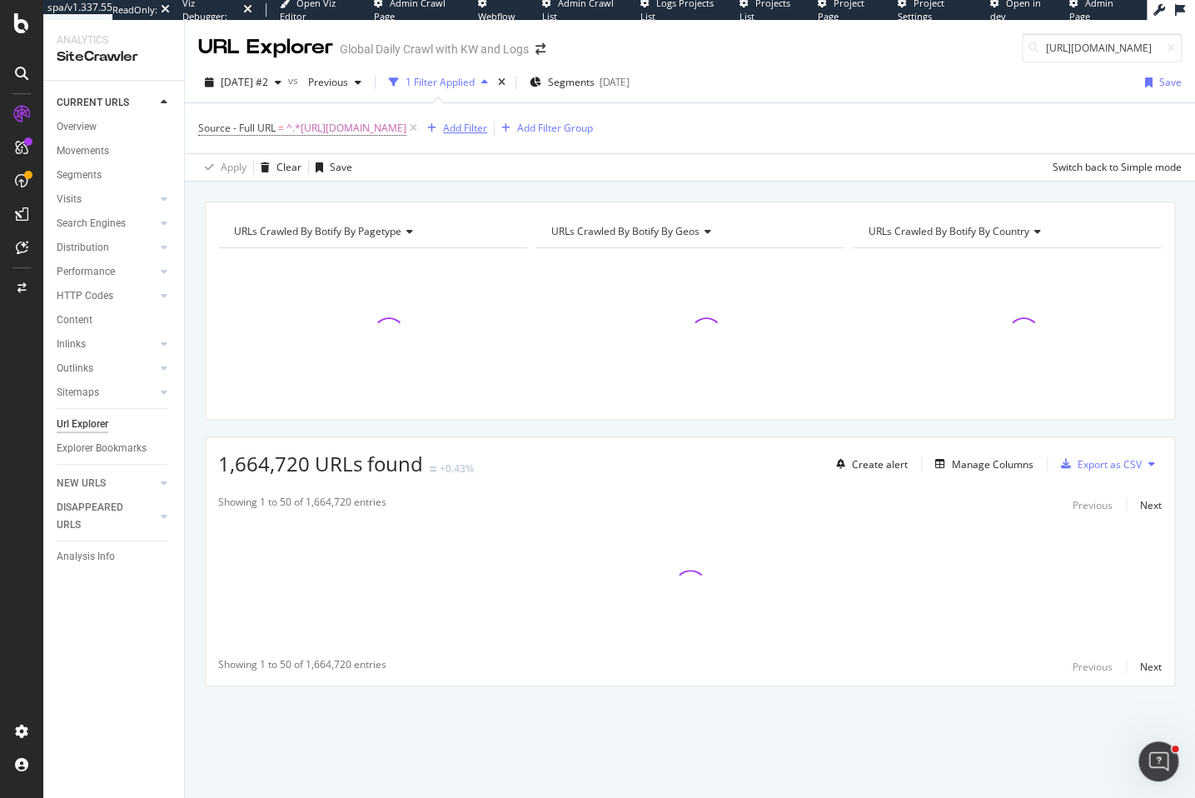
click at [487, 130] on div "Add Filter" at bounding box center [465, 128] width 44 height 14
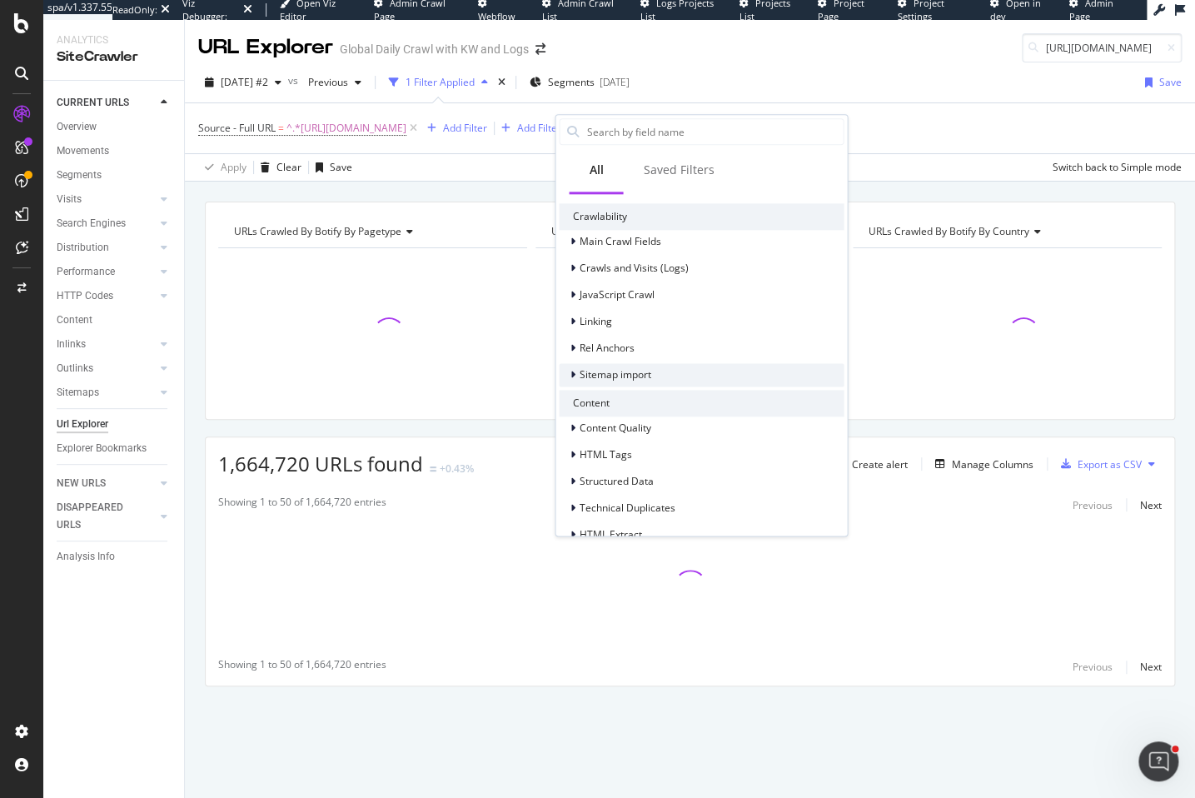
scroll to position [522, 0]
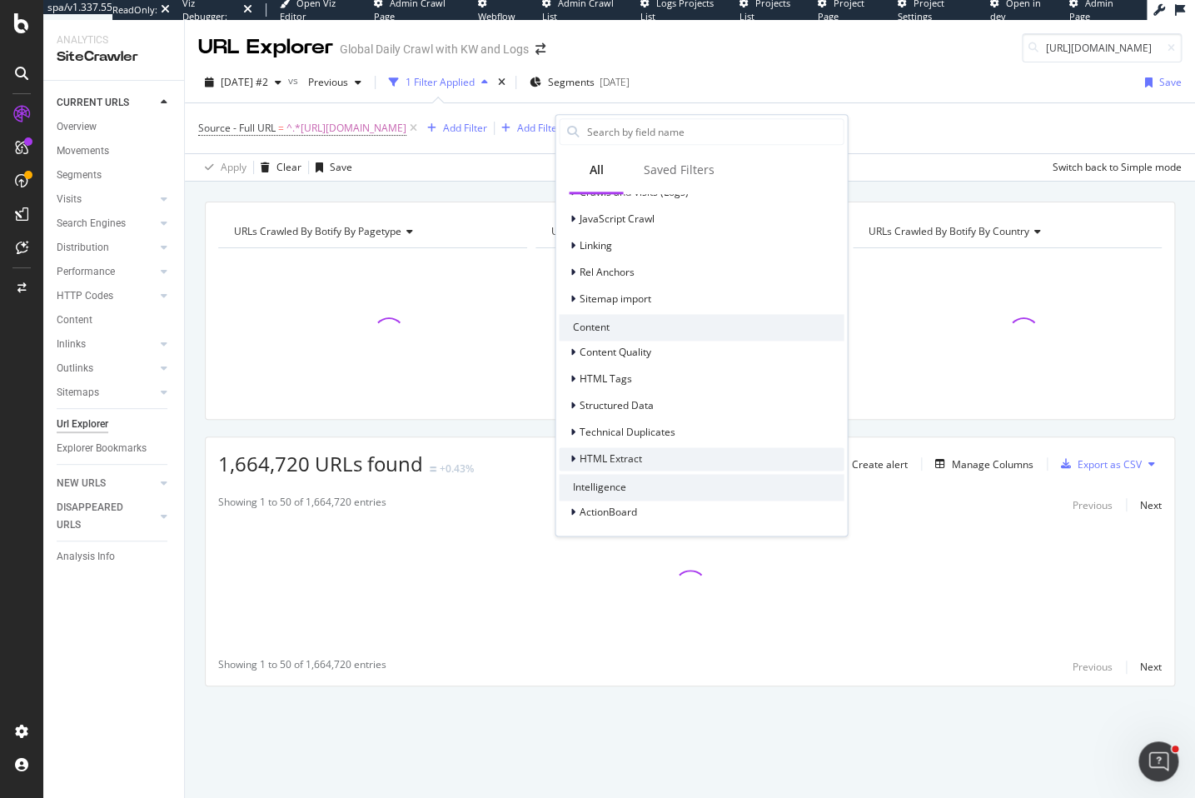
click at [636, 461] on span "HTML Extract" at bounding box center [610, 458] width 62 height 14
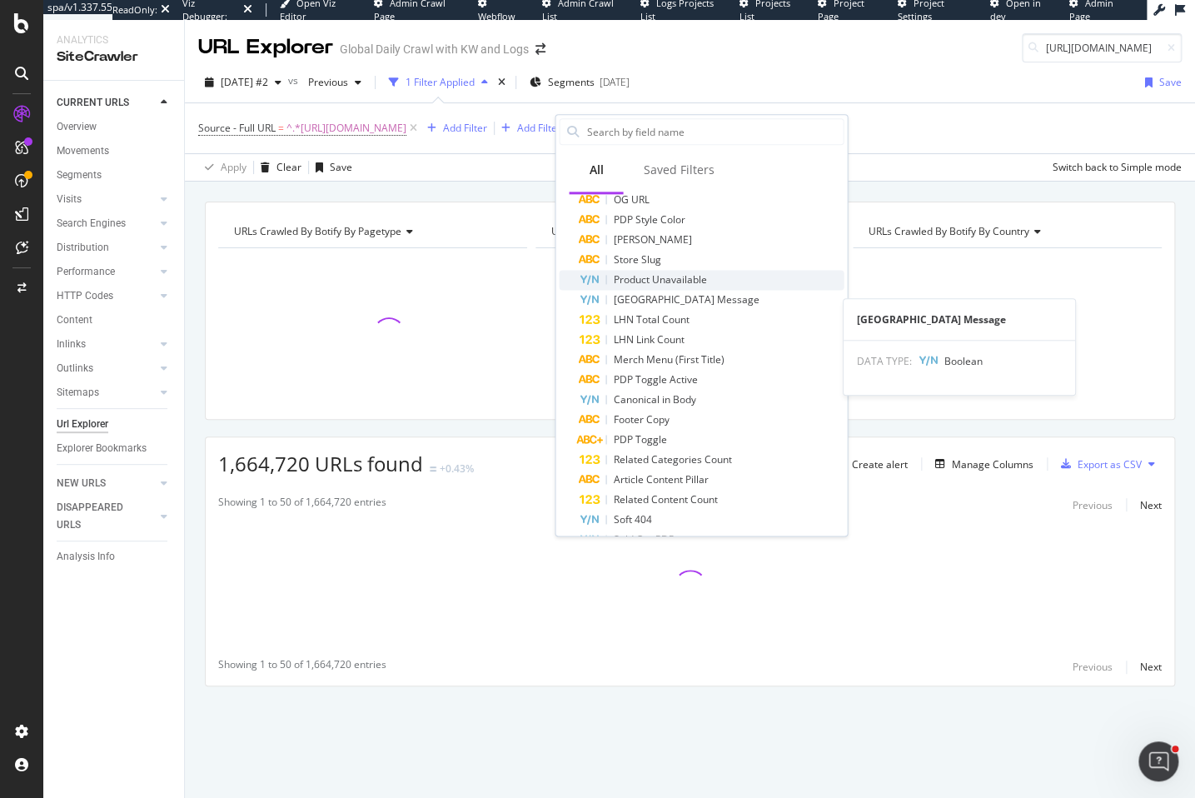
scroll to position [813, 0]
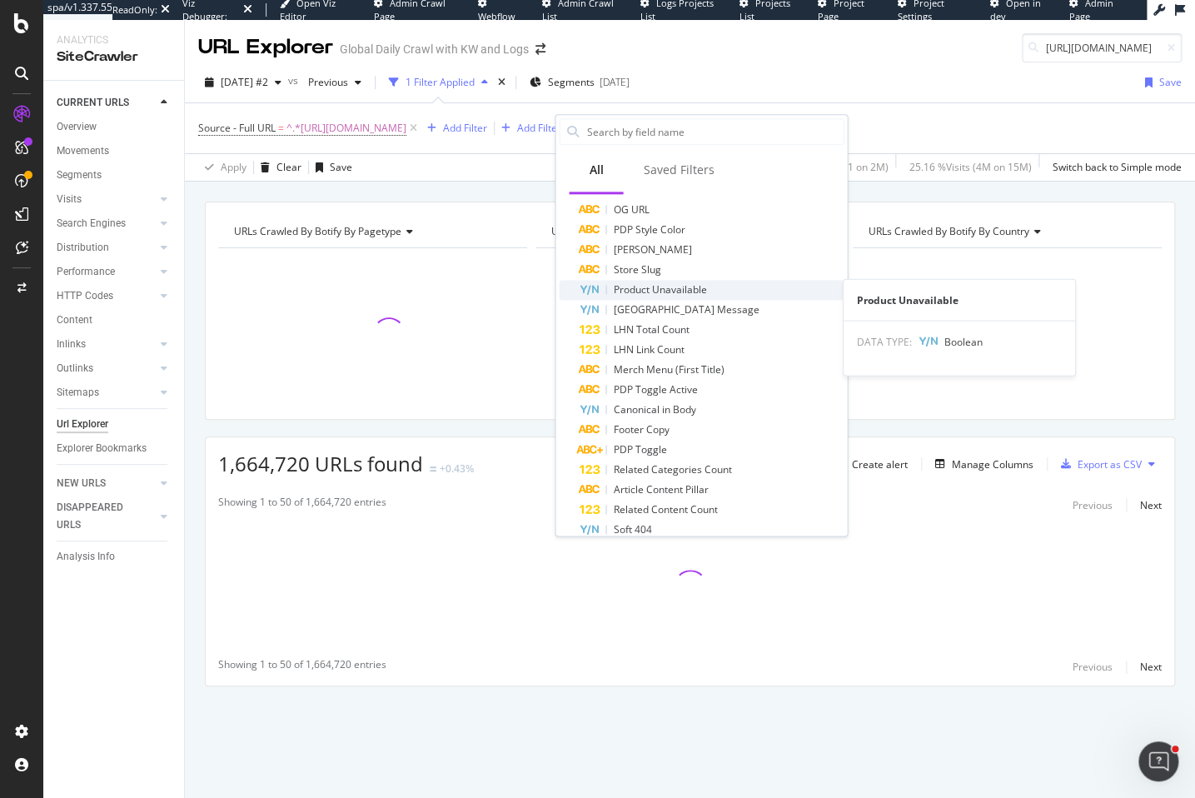
click at [716, 286] on div "Product Unavailable" at bounding box center [711, 290] width 265 height 20
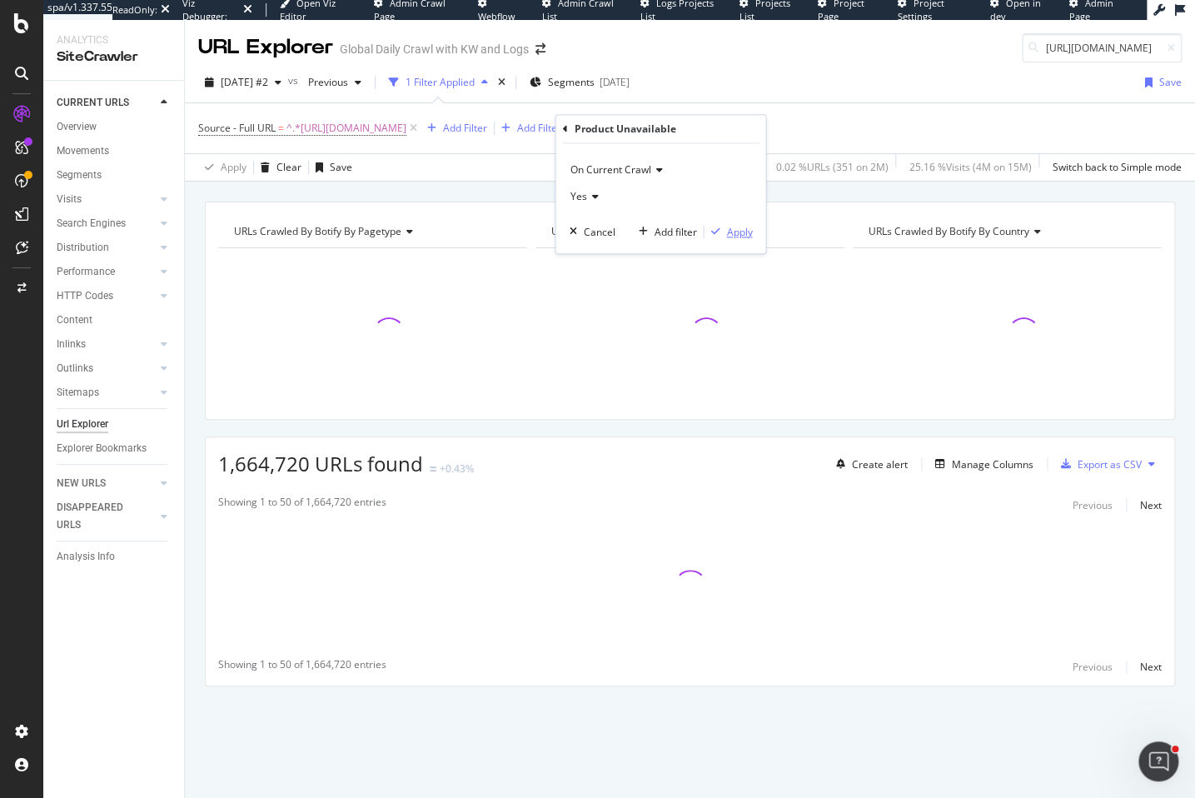
click at [746, 233] on div "Apply" at bounding box center [739, 232] width 26 height 14
